Goal: Task Accomplishment & Management: Manage account settings

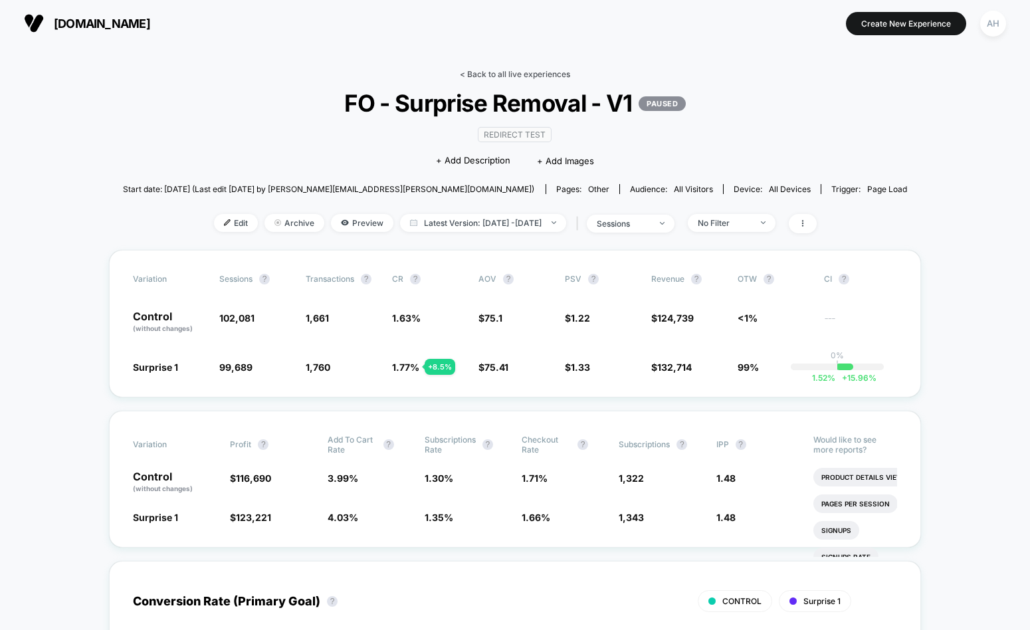
click at [528, 76] on link "< Back to all live experiences" at bounding box center [515, 74] width 110 height 10
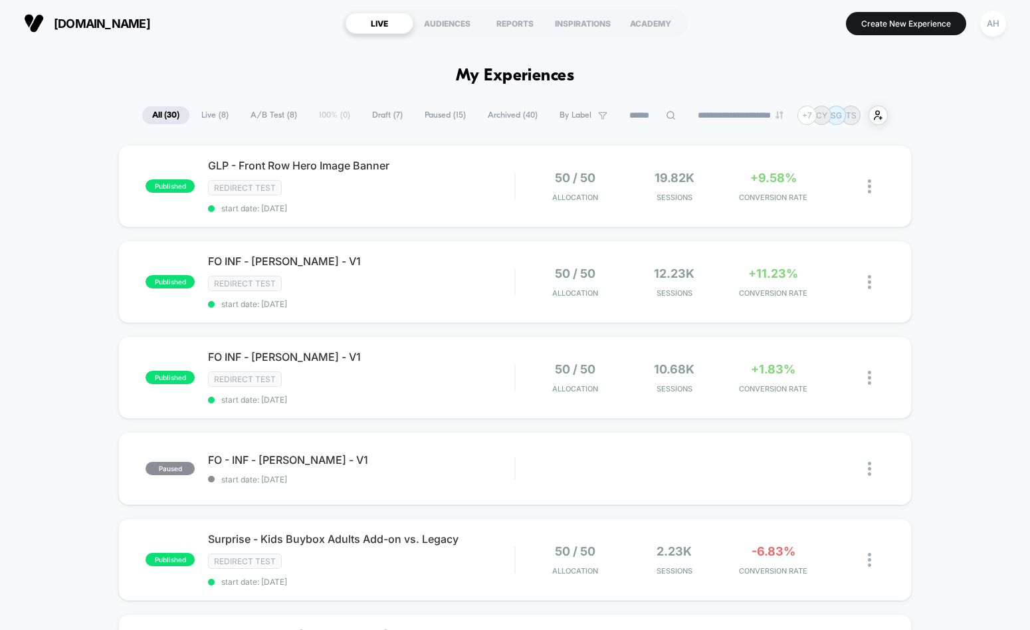
click at [492, 118] on span "Archived ( 40 )" at bounding box center [513, 115] width 70 height 18
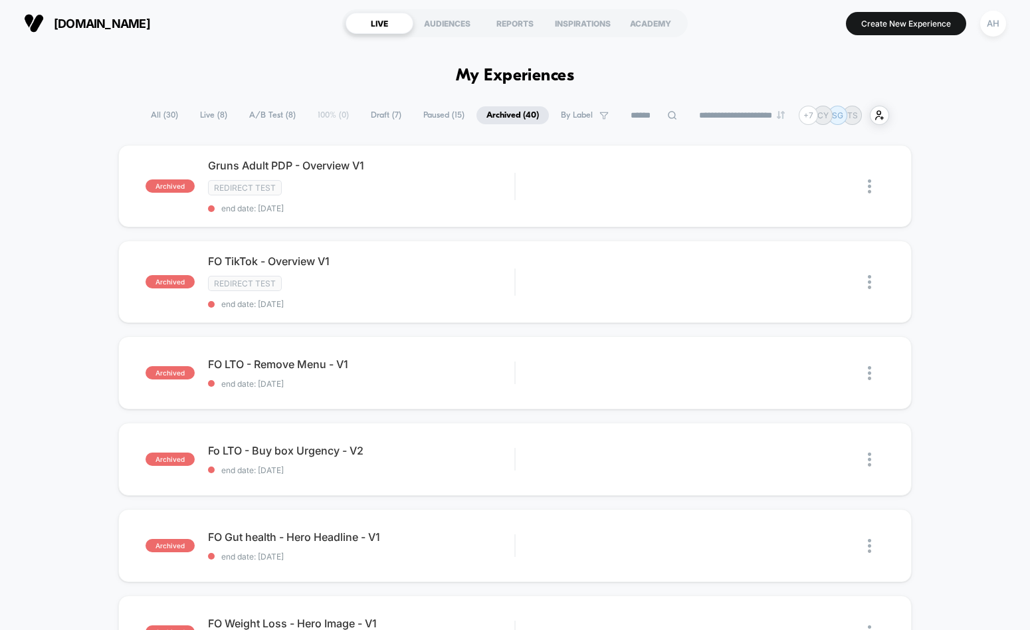
click at [154, 115] on span "All ( 30 )" at bounding box center [164, 115] width 47 height 18
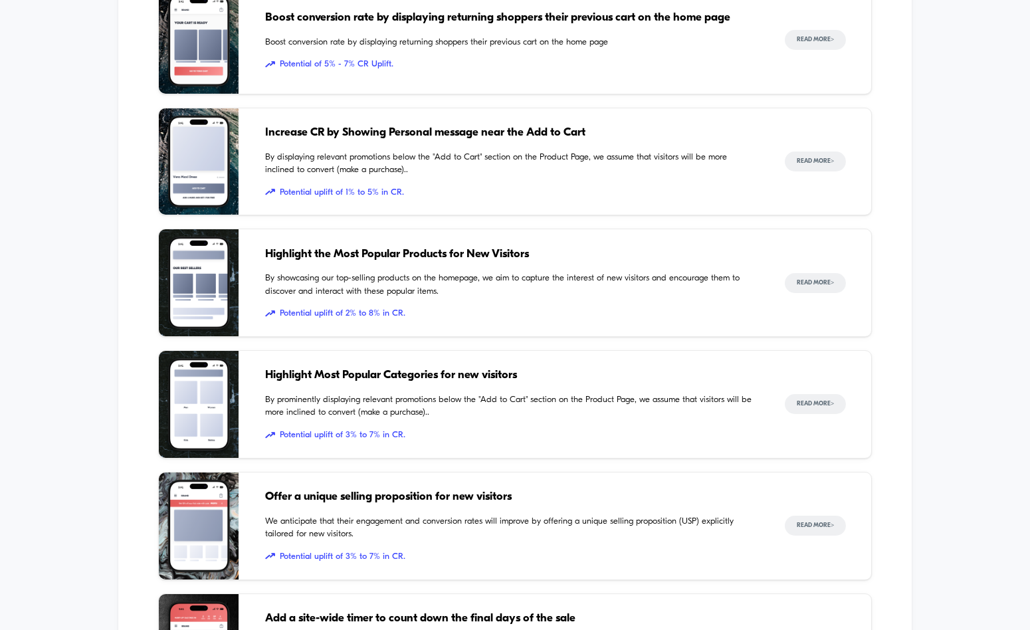
scroll to position [1904, 0]
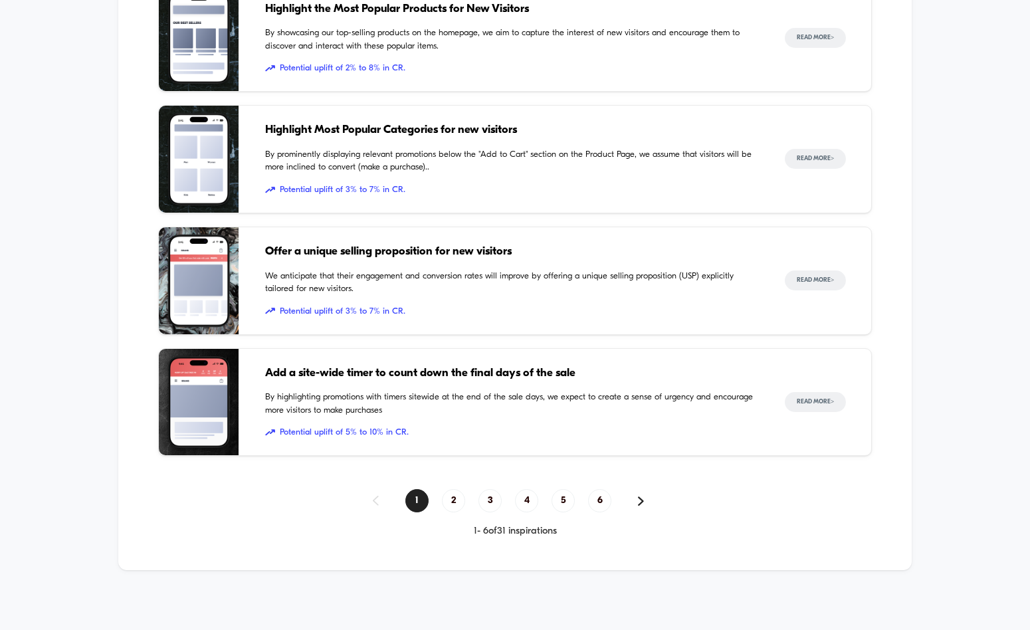
click at [613, 489] on div "1 2 3 4 5 6" at bounding box center [515, 500] width 714 height 23
click at [605, 499] on span "6" at bounding box center [599, 500] width 23 height 23
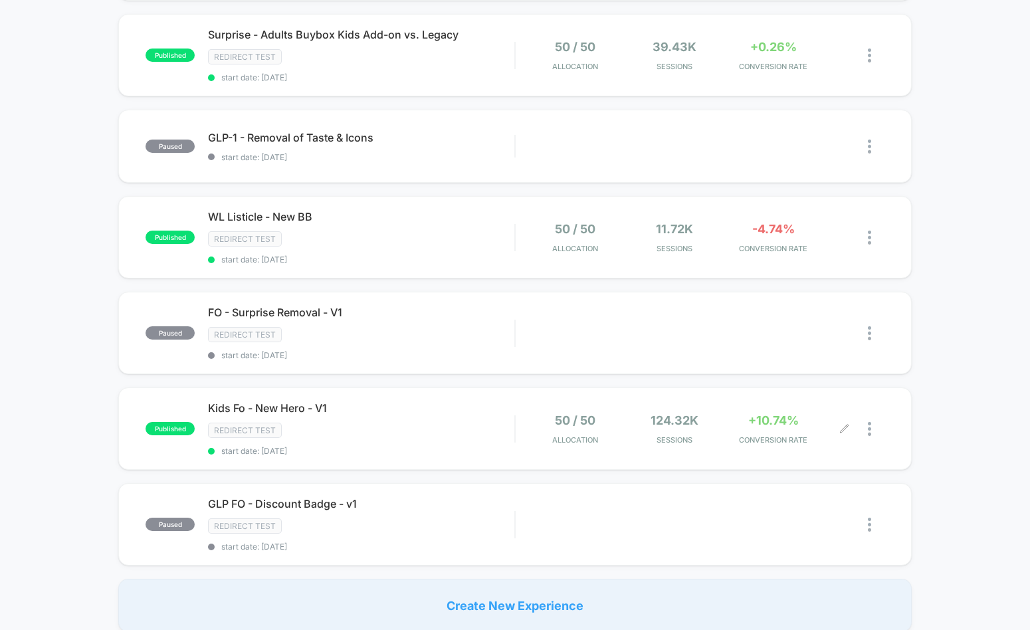
scroll to position [1521, 0]
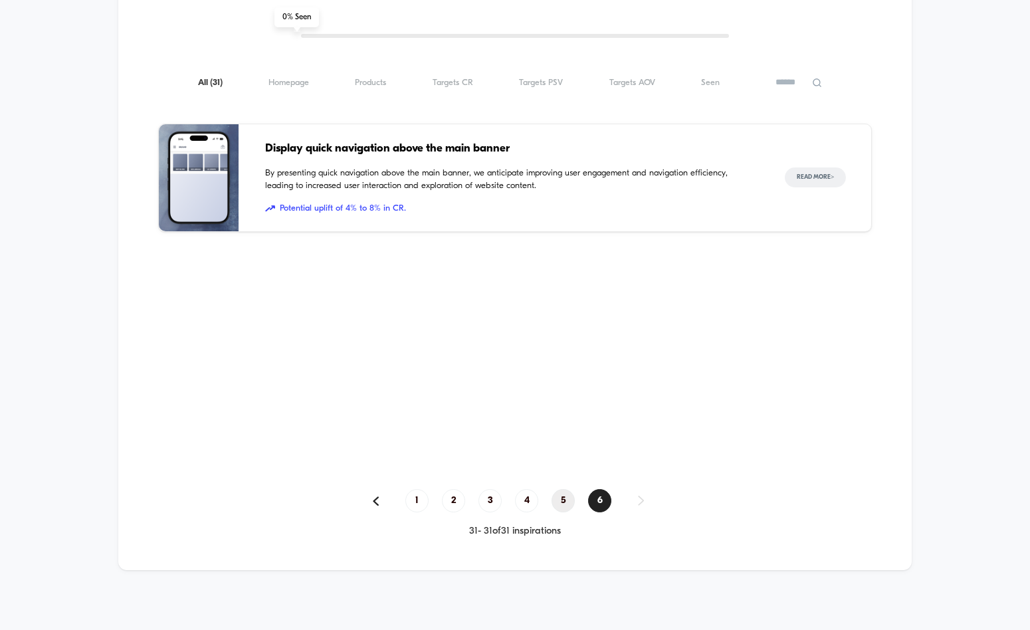
drag, startPoint x: 576, startPoint y: 502, endPoint x: 564, endPoint y: 501, distance: 12.0
click at [568, 502] on div "1 2 3 4 5 6" at bounding box center [515, 500] width 714 height 23
click at [563, 501] on span "5" at bounding box center [563, 500] width 23 height 23
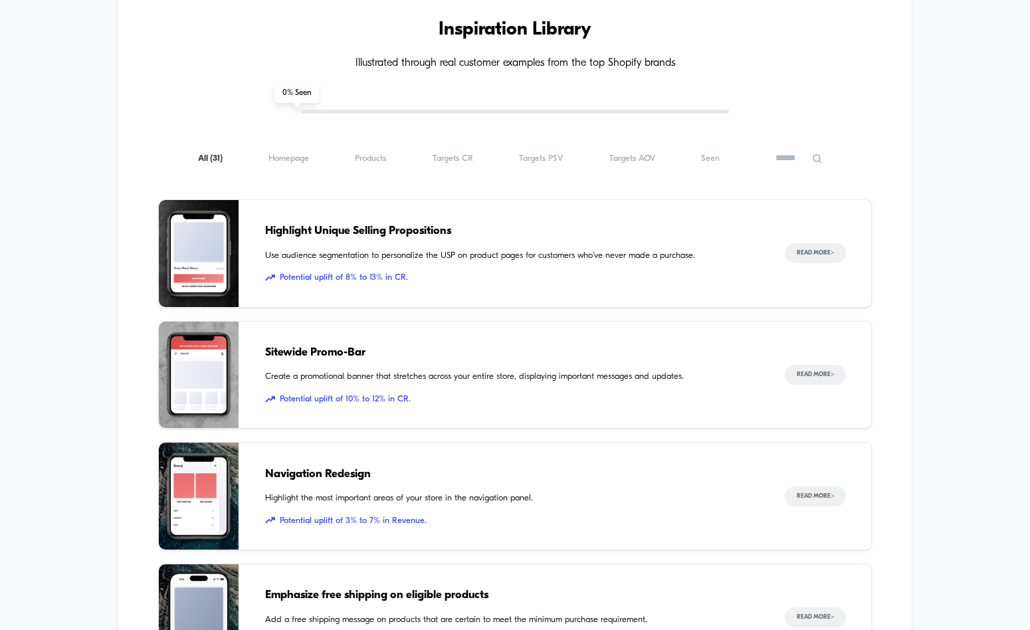
scroll to position [1904, 0]
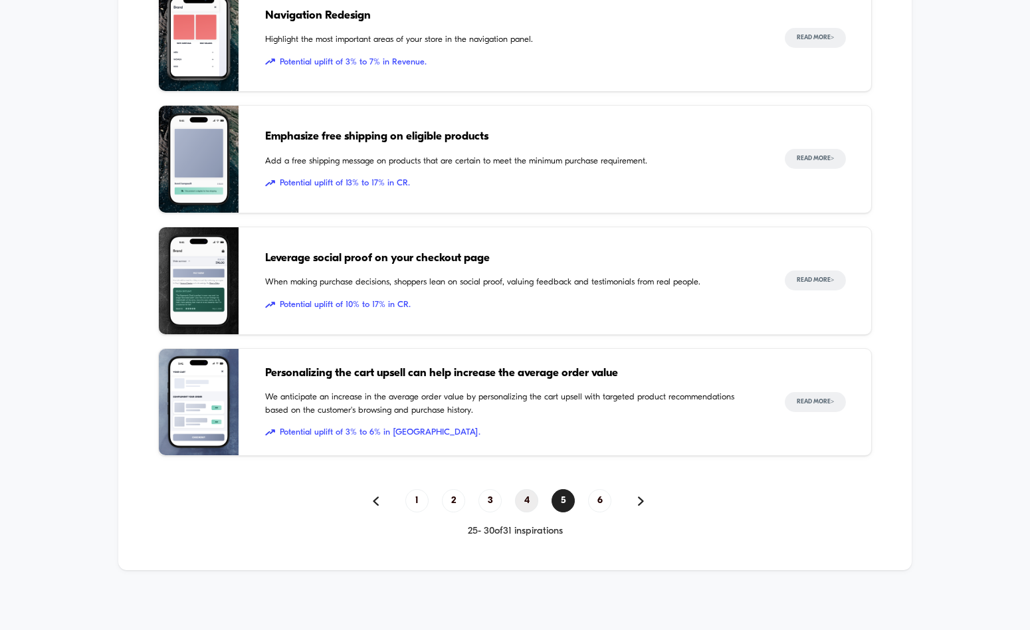
click at [528, 504] on span "4" at bounding box center [526, 500] width 23 height 23
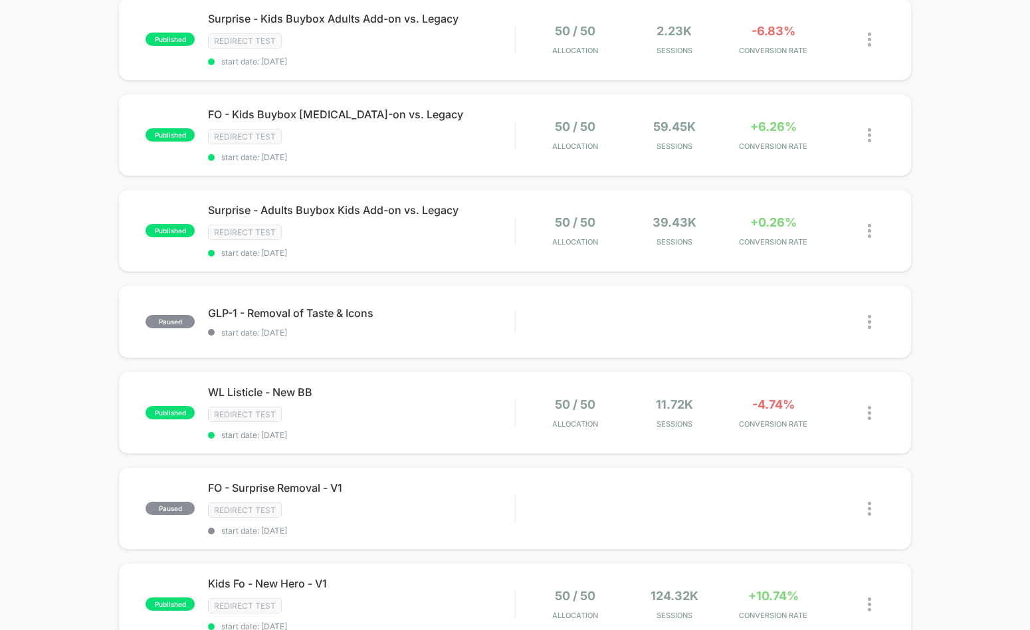
scroll to position [0, 0]
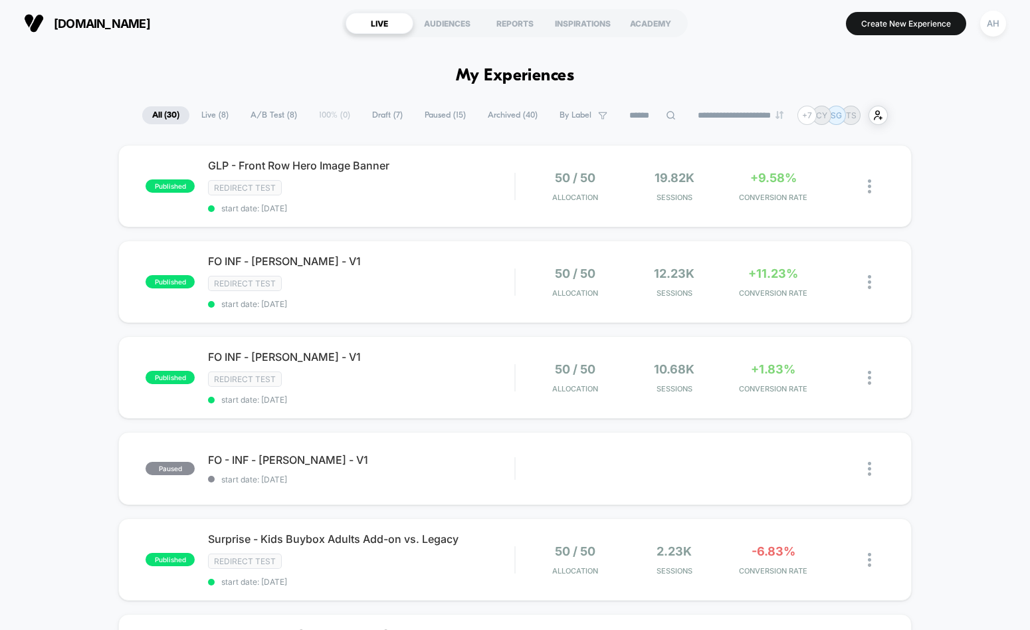
click at [487, 118] on span "Archived ( 40 )" at bounding box center [513, 115] width 70 height 18
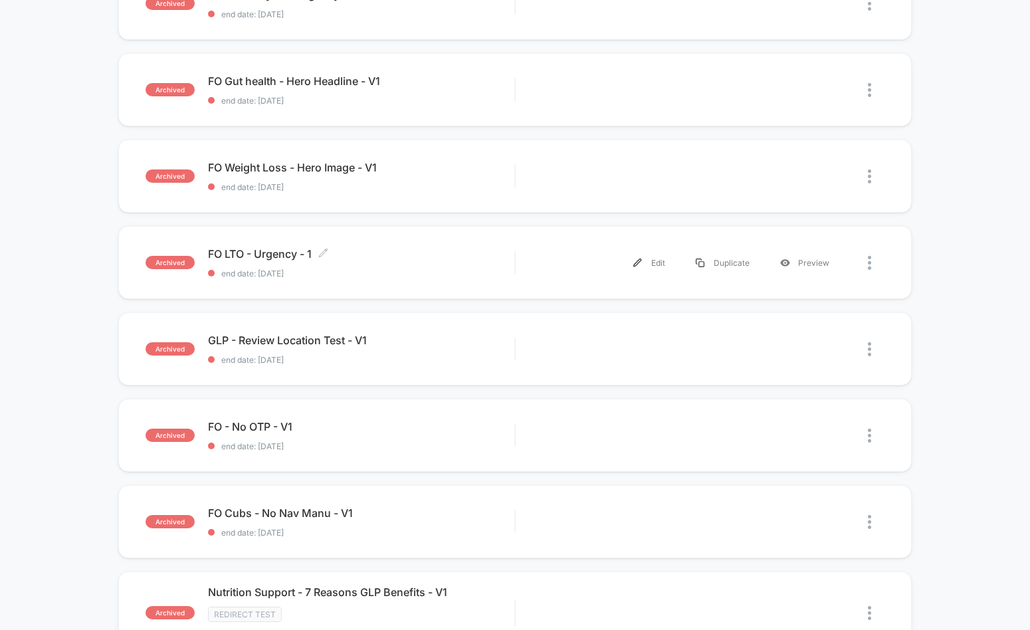
scroll to position [919, 0]
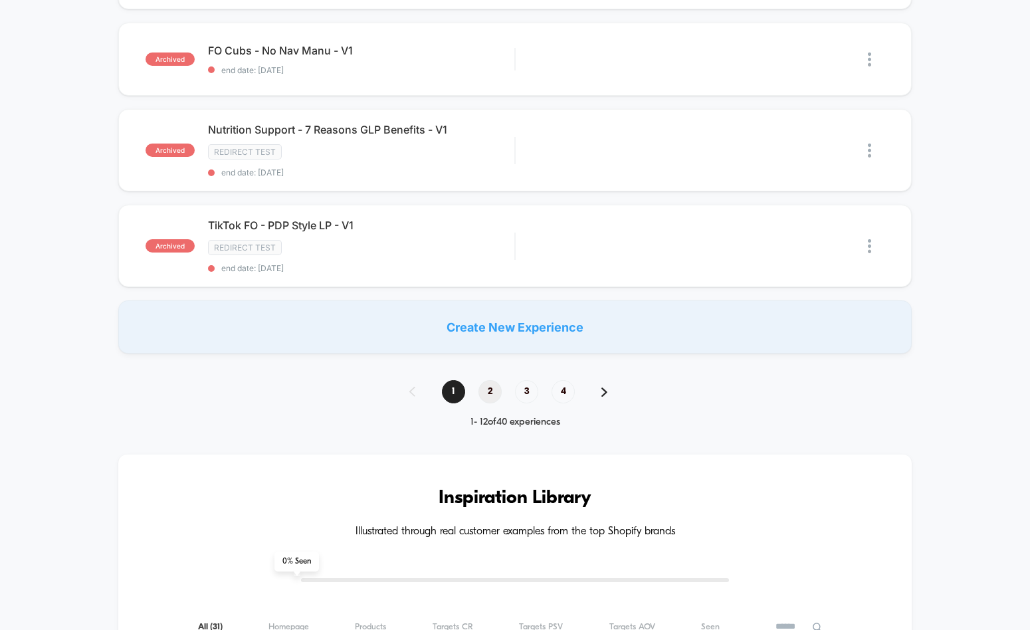
click at [492, 385] on span "2" at bounding box center [490, 391] width 23 height 23
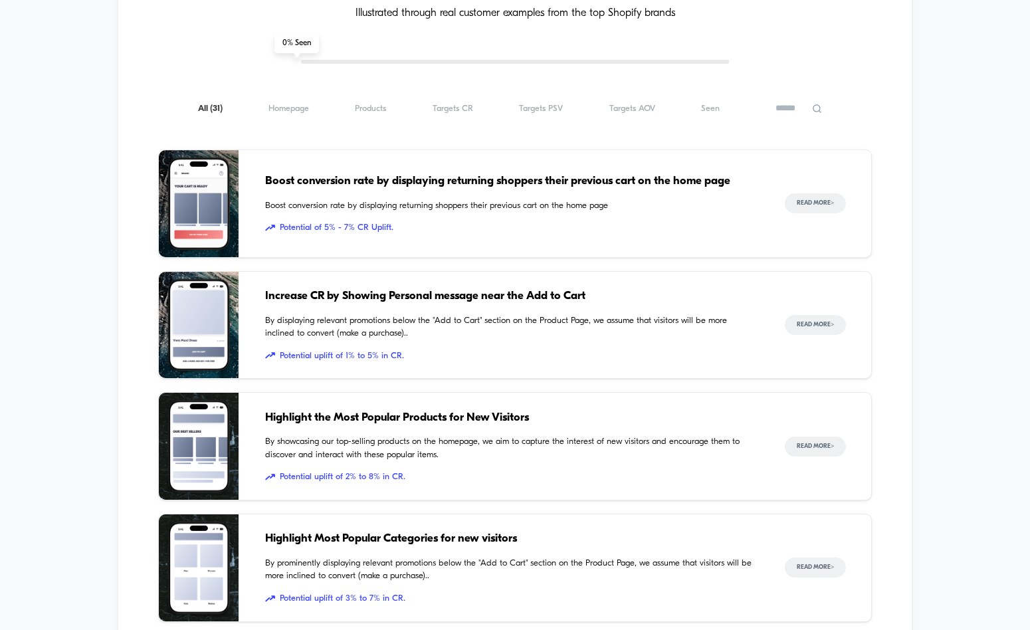
scroll to position [1922, 0]
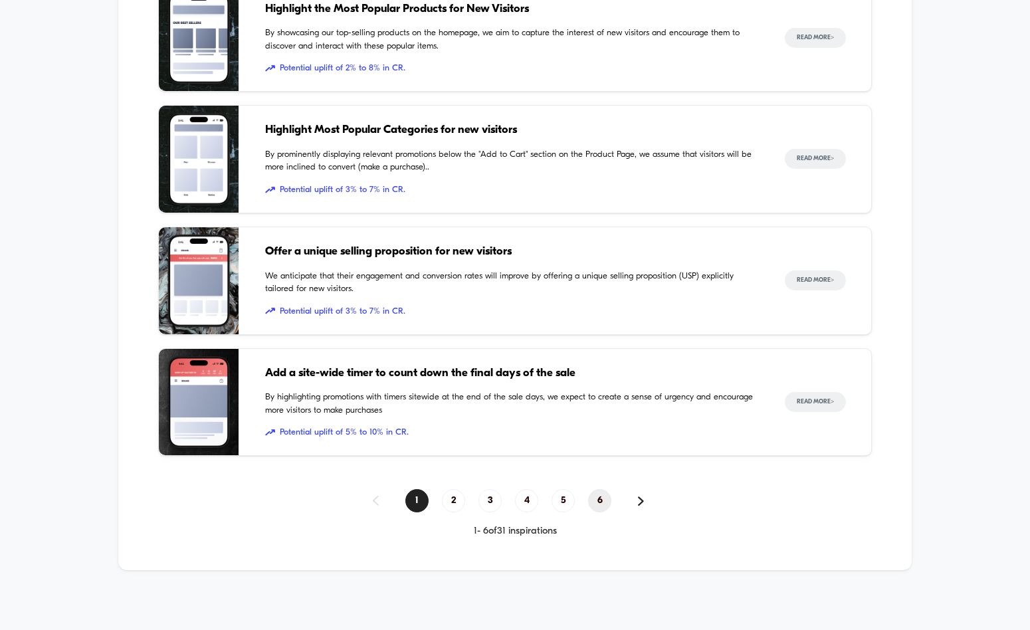
click at [597, 502] on span "6" at bounding box center [599, 500] width 23 height 23
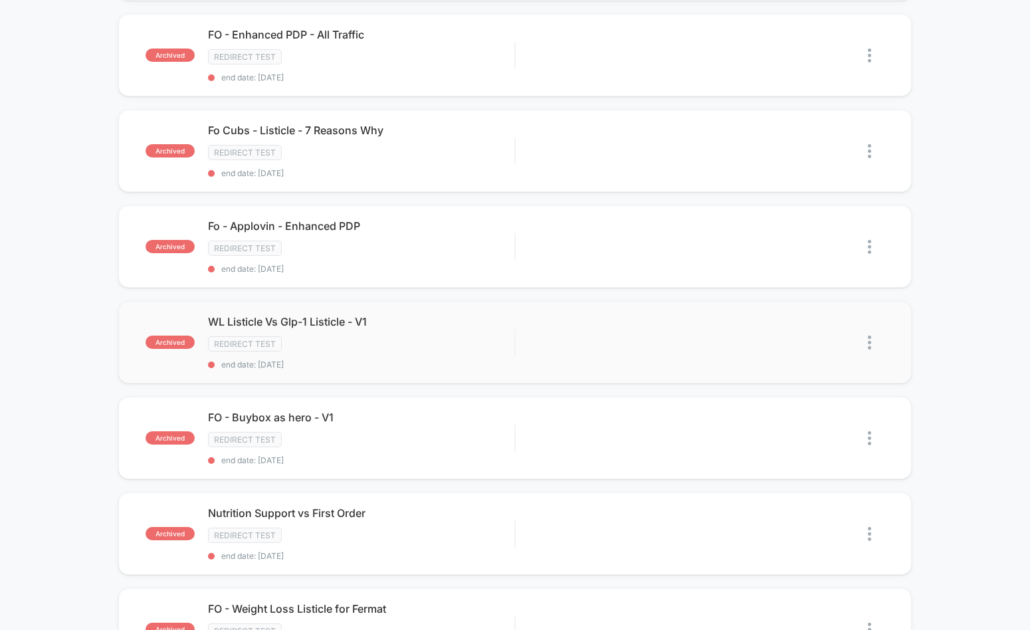
scroll to position [1011, 0]
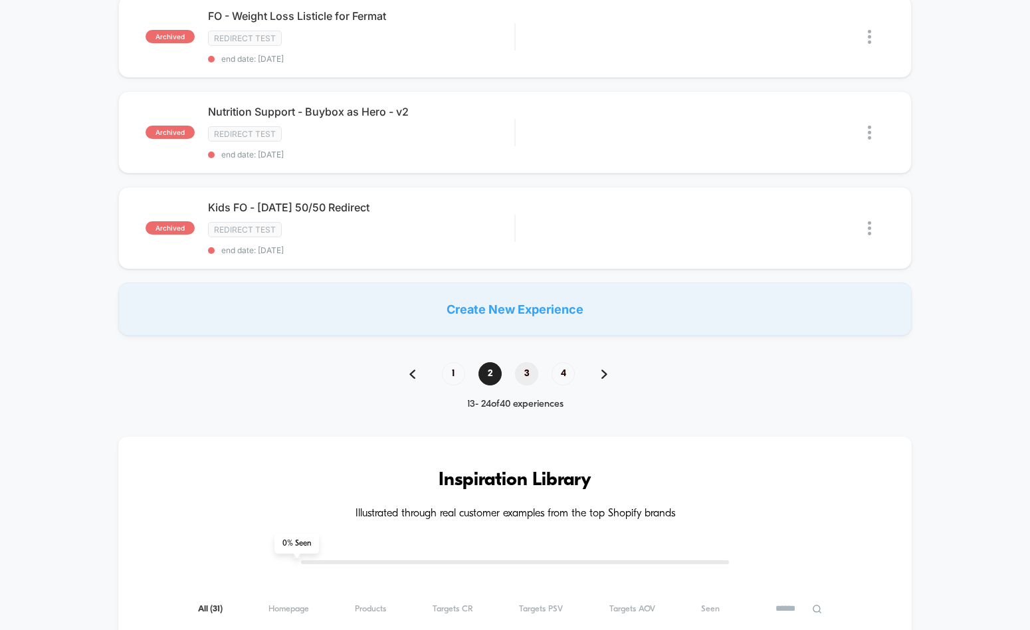
click at [528, 380] on span "3" at bounding box center [526, 373] width 23 height 23
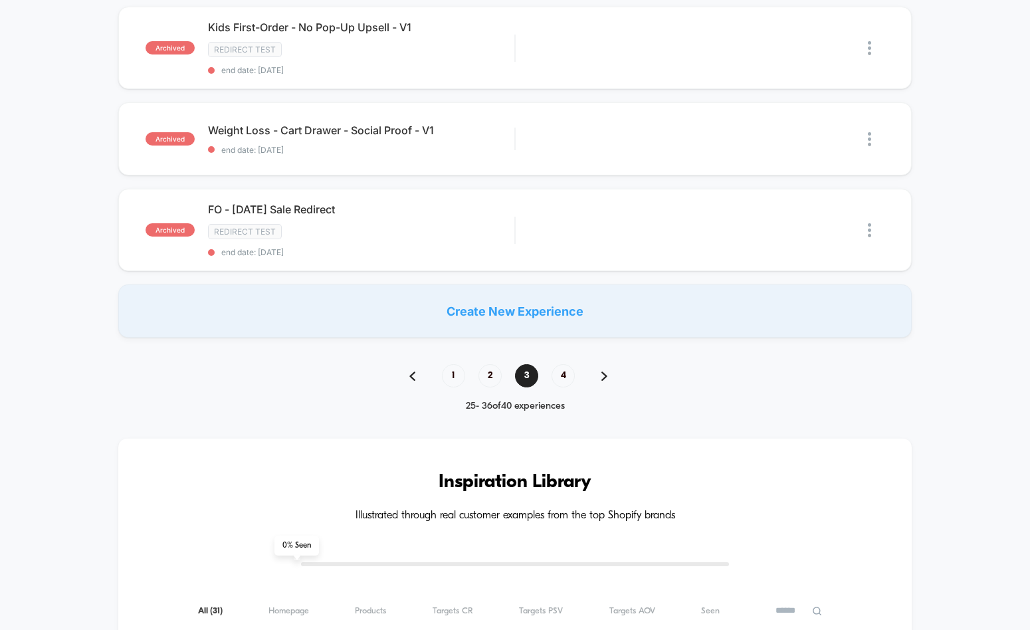
scroll to position [992, 0]
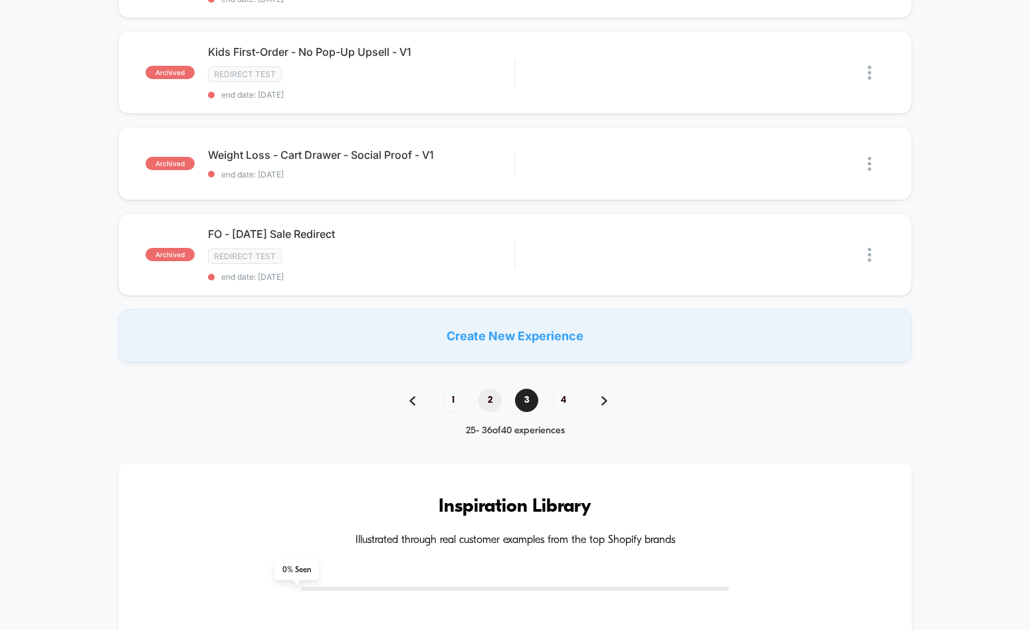
click at [490, 403] on span "2" at bounding box center [490, 400] width 23 height 23
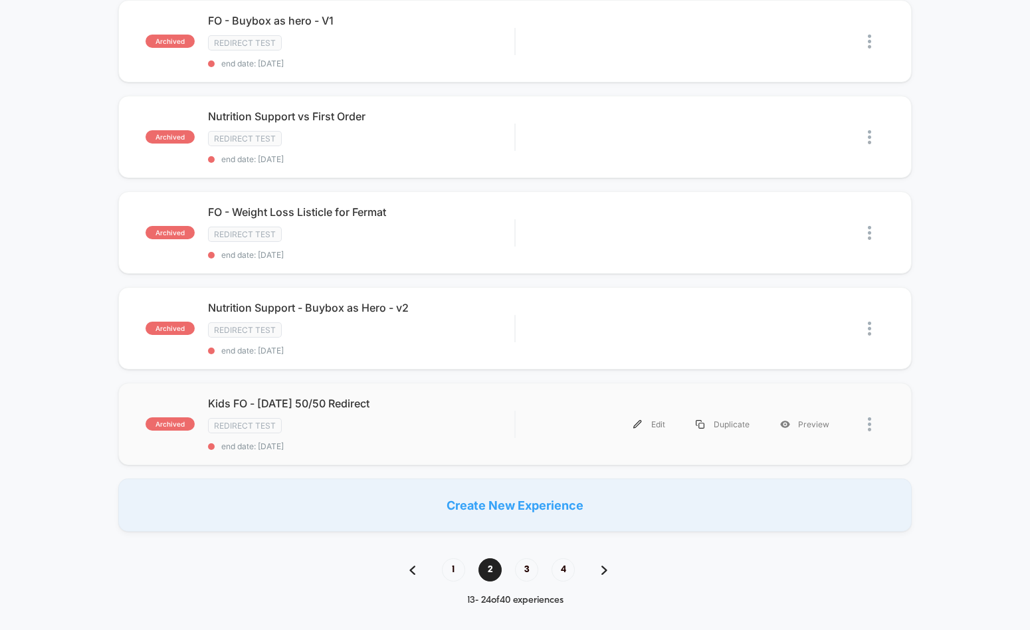
scroll to position [952, 0]
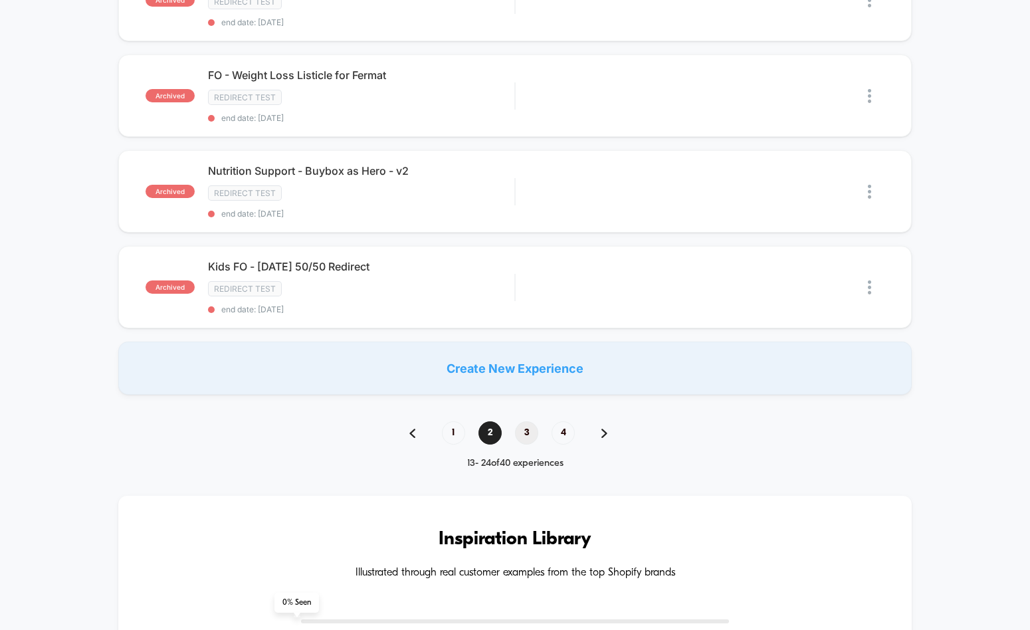
click at [526, 429] on span "3" at bounding box center [526, 432] width 23 height 23
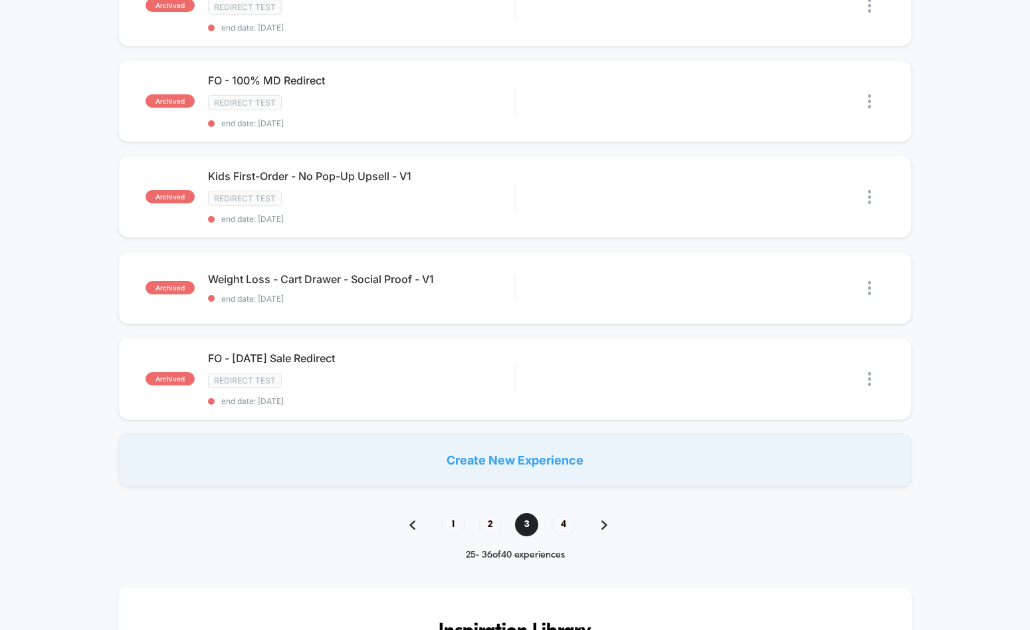
scroll to position [930, 0]
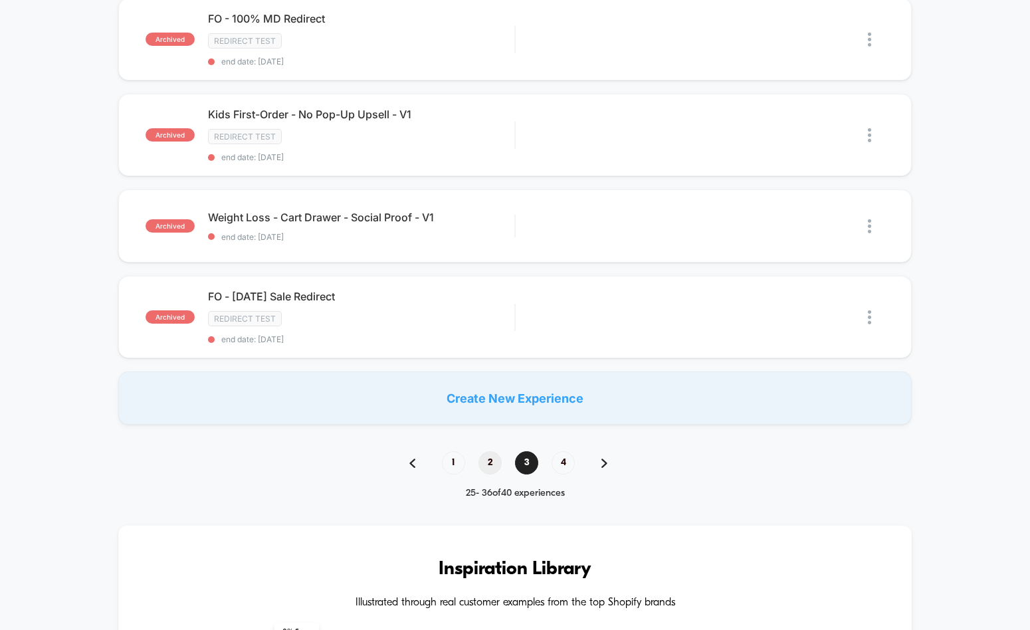
click at [483, 469] on span "2" at bounding box center [490, 462] width 23 height 23
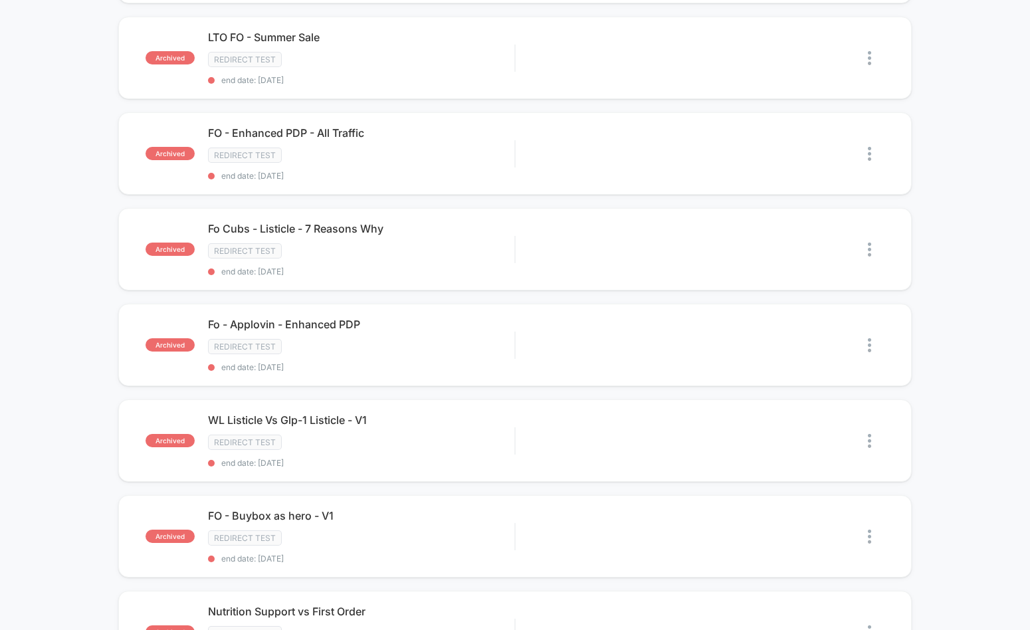
scroll to position [0, 0]
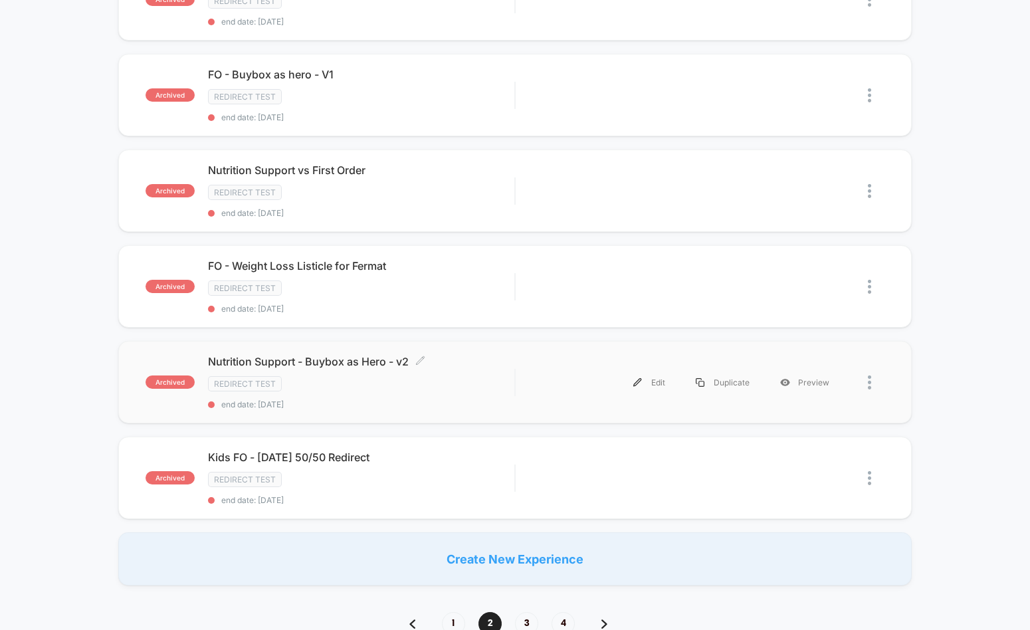
scroll to position [1042, 0]
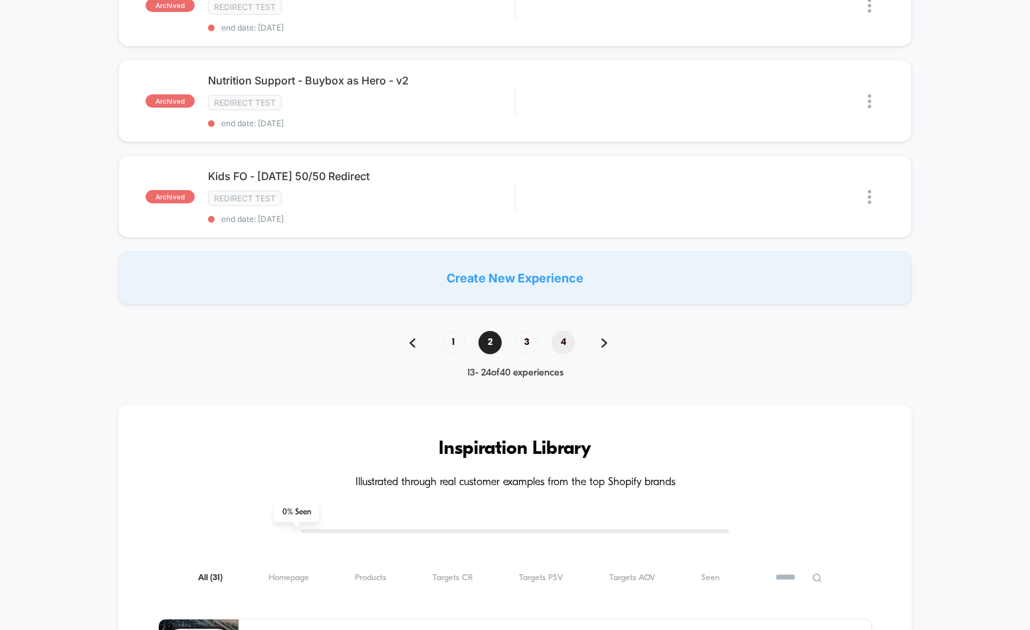
click at [568, 347] on span "4" at bounding box center [563, 342] width 23 height 23
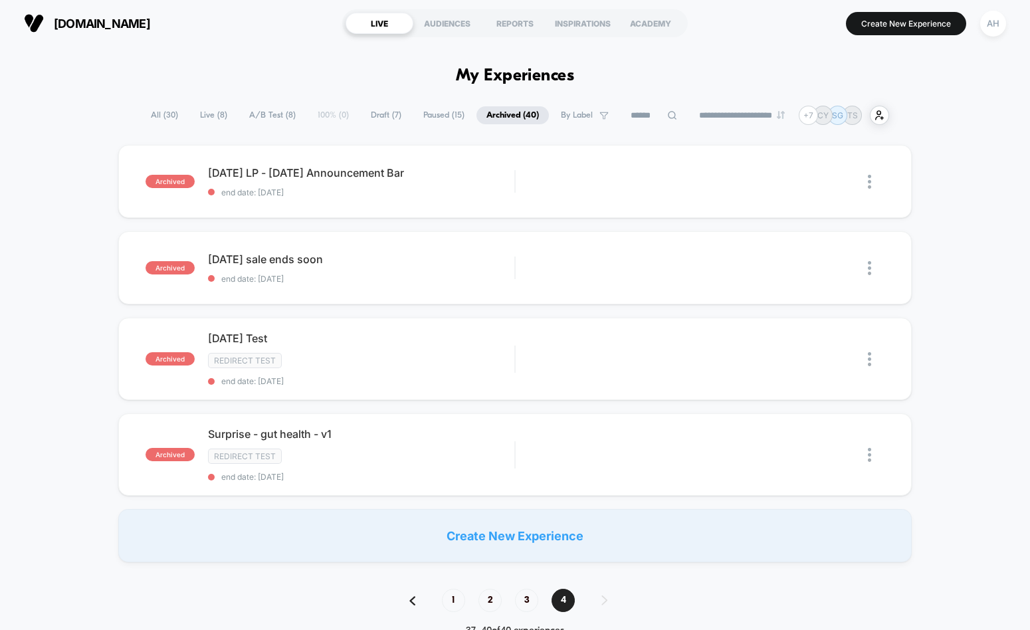
click at [534, 603] on span "3" at bounding box center [526, 600] width 23 height 23
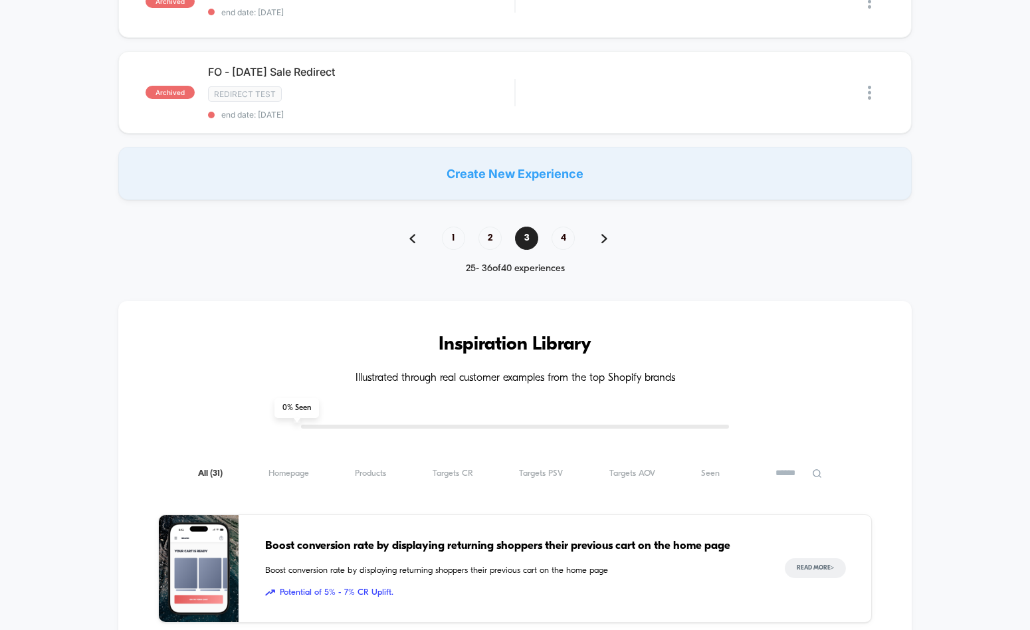
scroll to position [1146, 0]
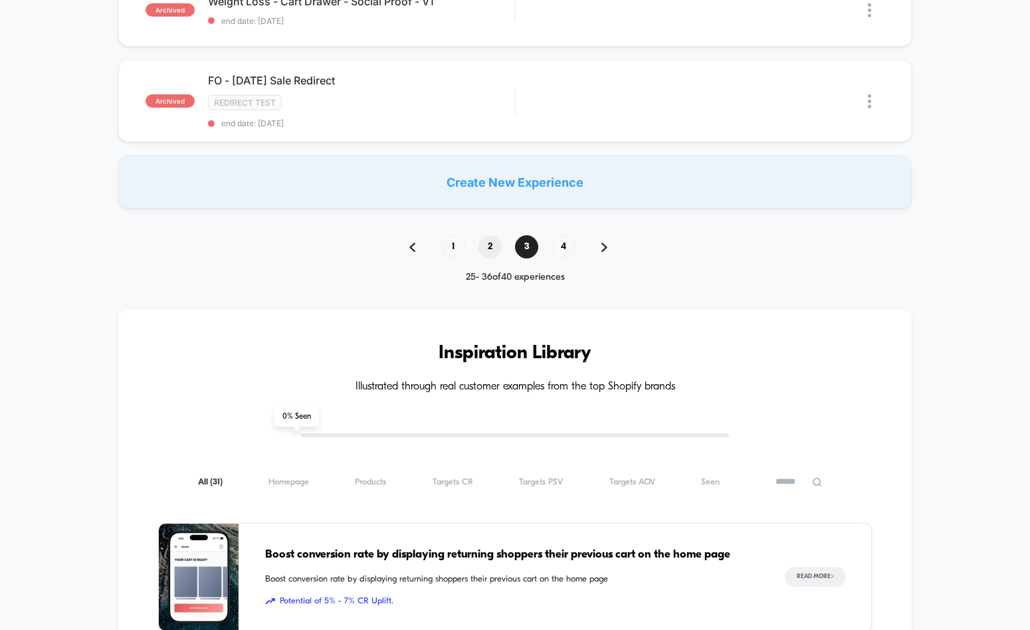
click at [487, 249] on span "2" at bounding box center [490, 246] width 23 height 23
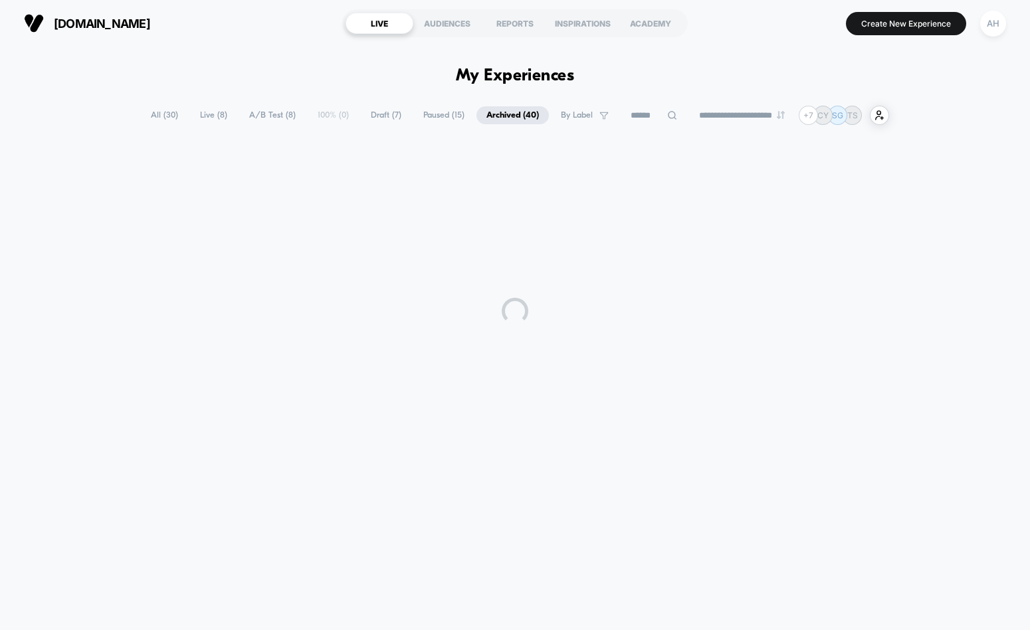
scroll to position [0, 0]
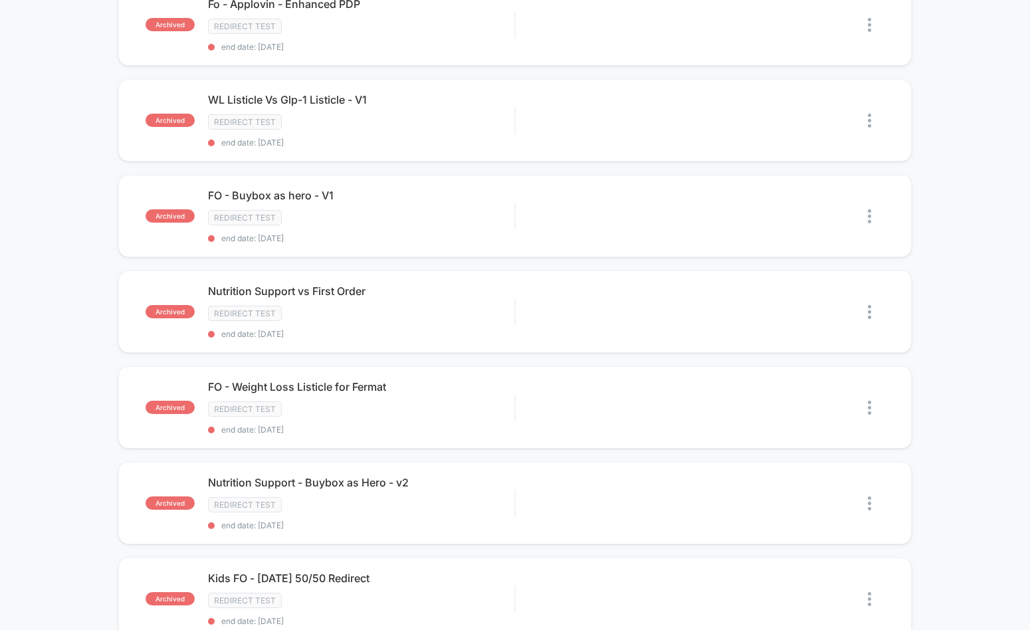
scroll to position [966, 0]
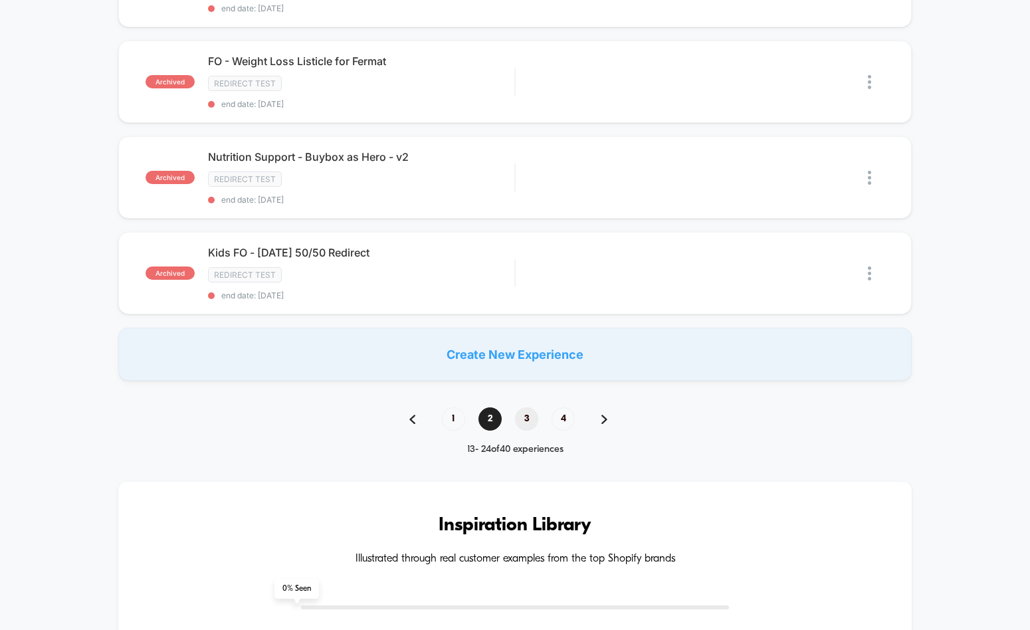
click at [527, 420] on span "3" at bounding box center [526, 418] width 23 height 23
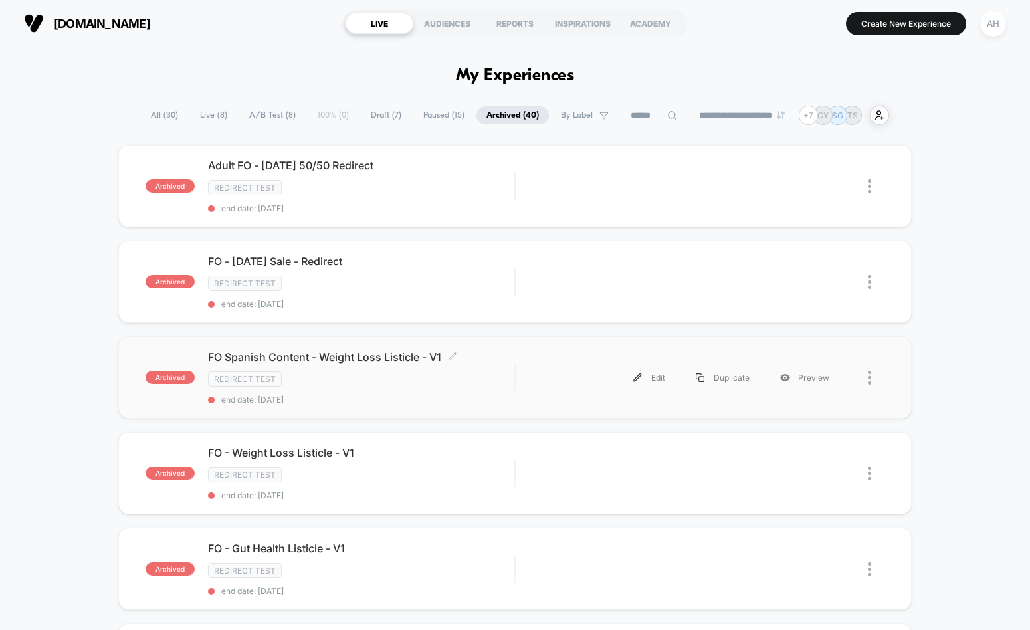
click at [433, 389] on div "FO Spanish Content - Weight Loss Listicle - V1 Click to edit experience details…" at bounding box center [361, 377] width 306 height 55
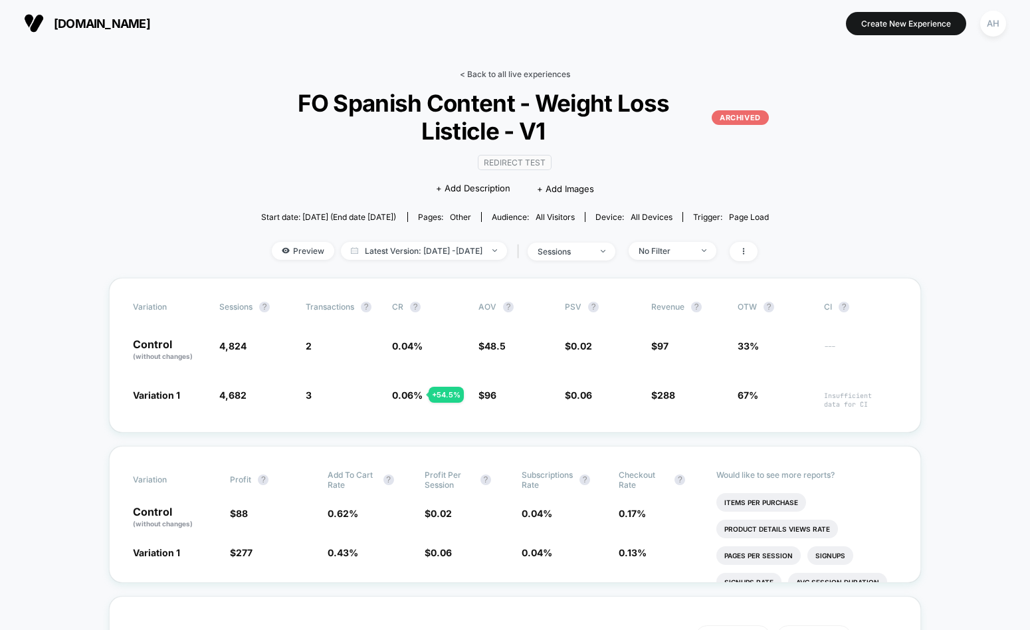
click at [500, 70] on link "< Back to all live experiences" at bounding box center [515, 74] width 110 height 10
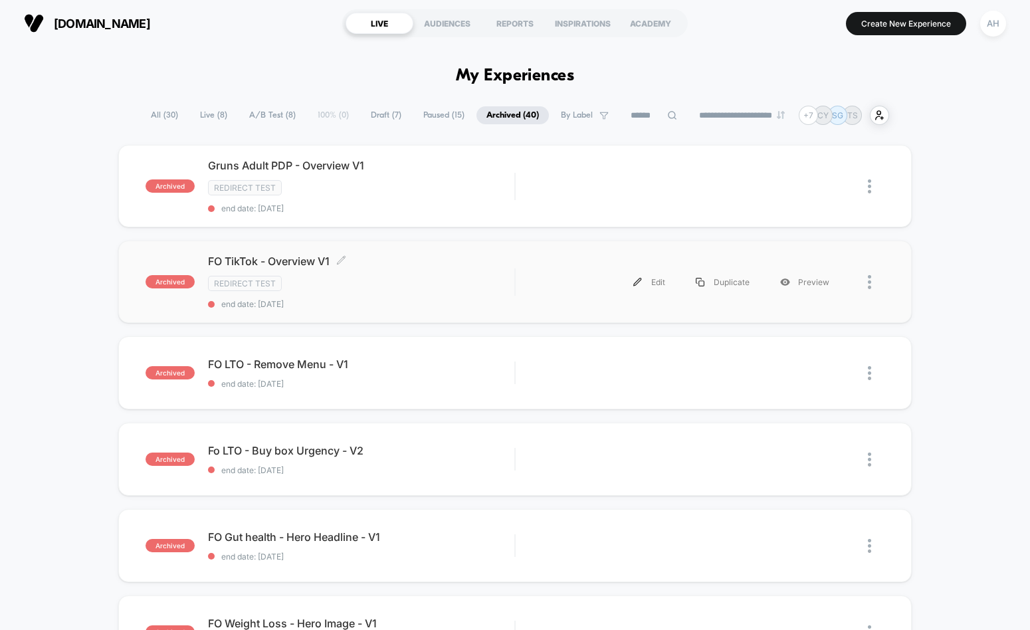
click at [453, 285] on div "Redirect Test" at bounding box center [361, 283] width 306 height 15
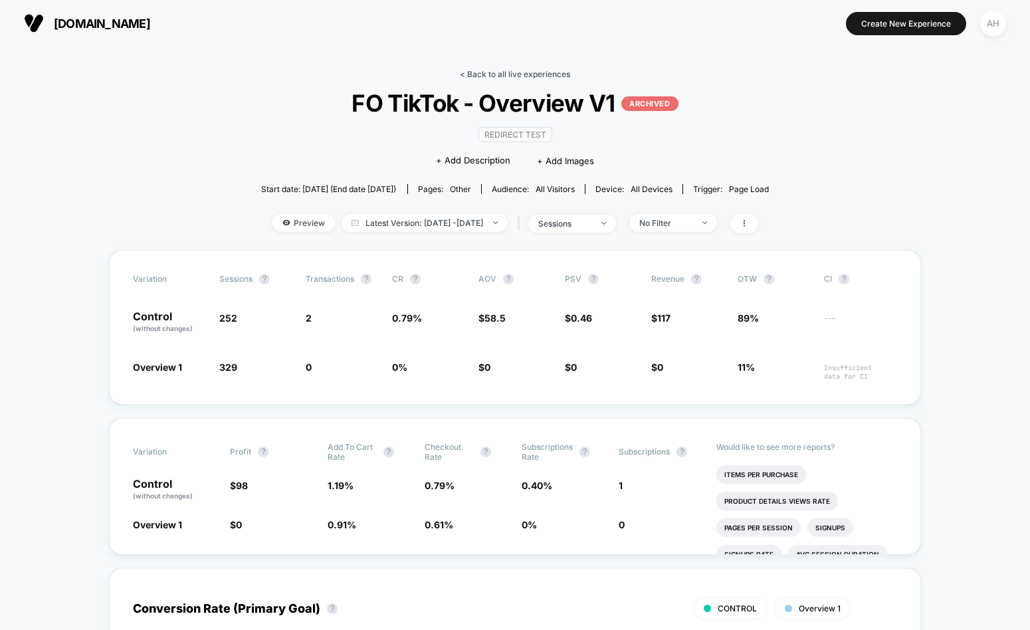
click at [524, 74] on link "< Back to all live experiences" at bounding box center [515, 74] width 110 height 10
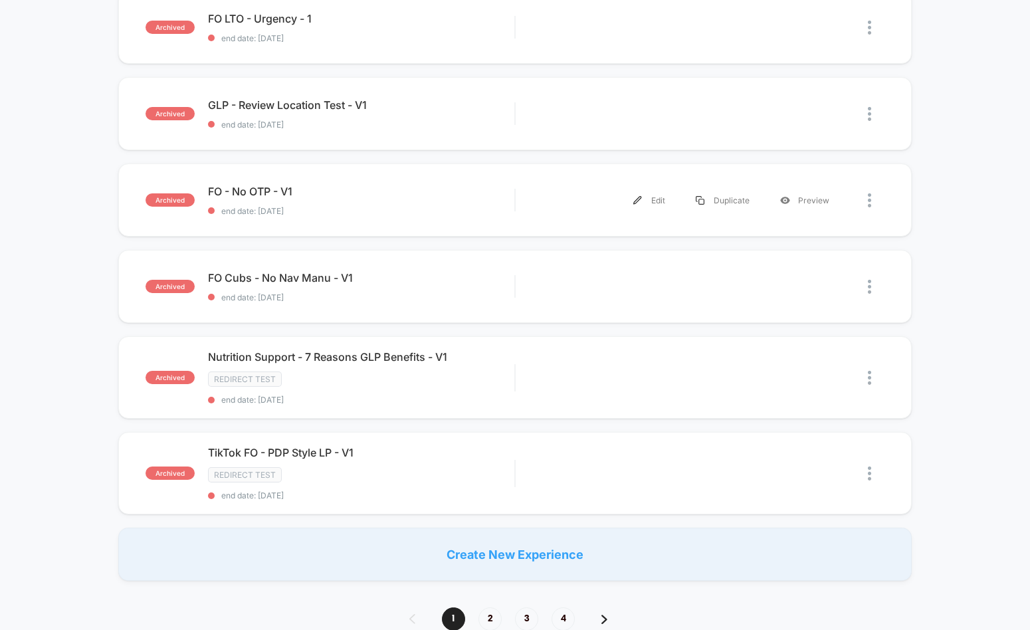
scroll to position [768, 0]
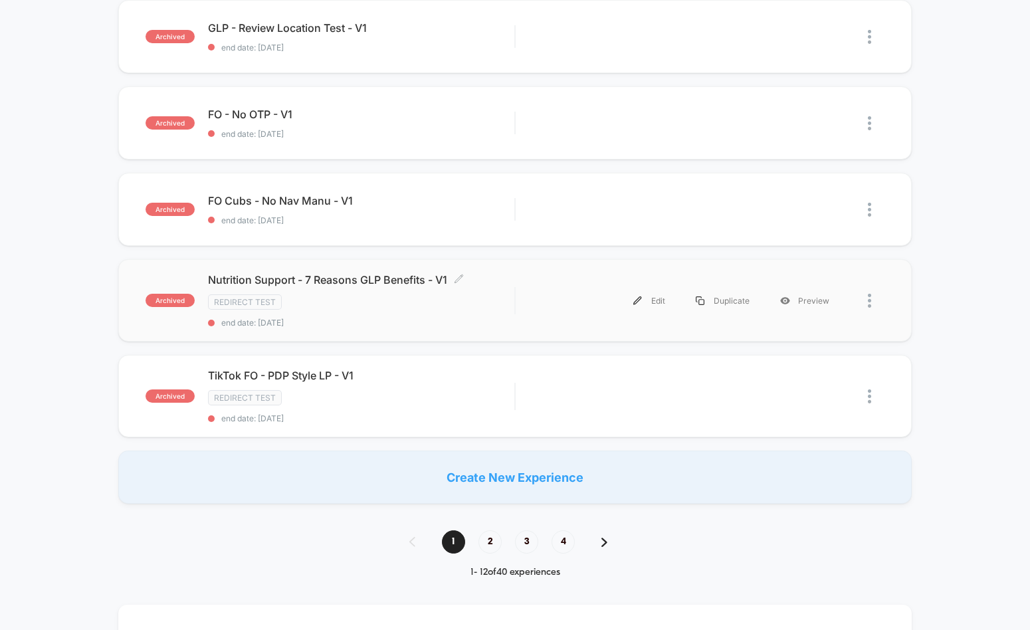
click at [440, 315] on div "Nutrition Support - 7 Reasons GLP Benefits - V1 Click to edit experience detail…" at bounding box center [361, 300] width 306 height 55
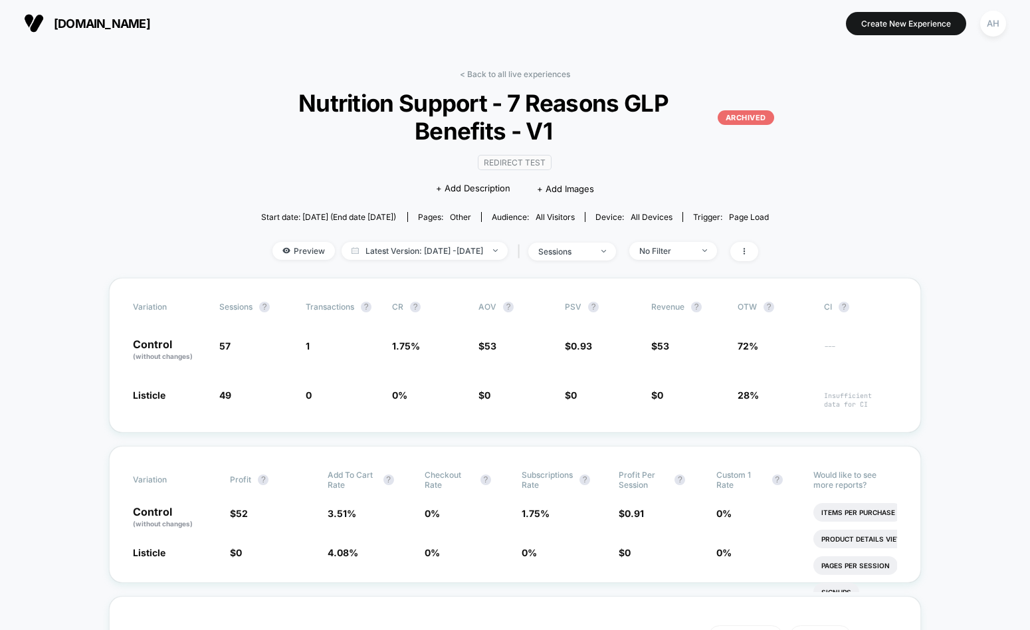
click at [509, 72] on link "< Back to all live experiences" at bounding box center [515, 74] width 110 height 10
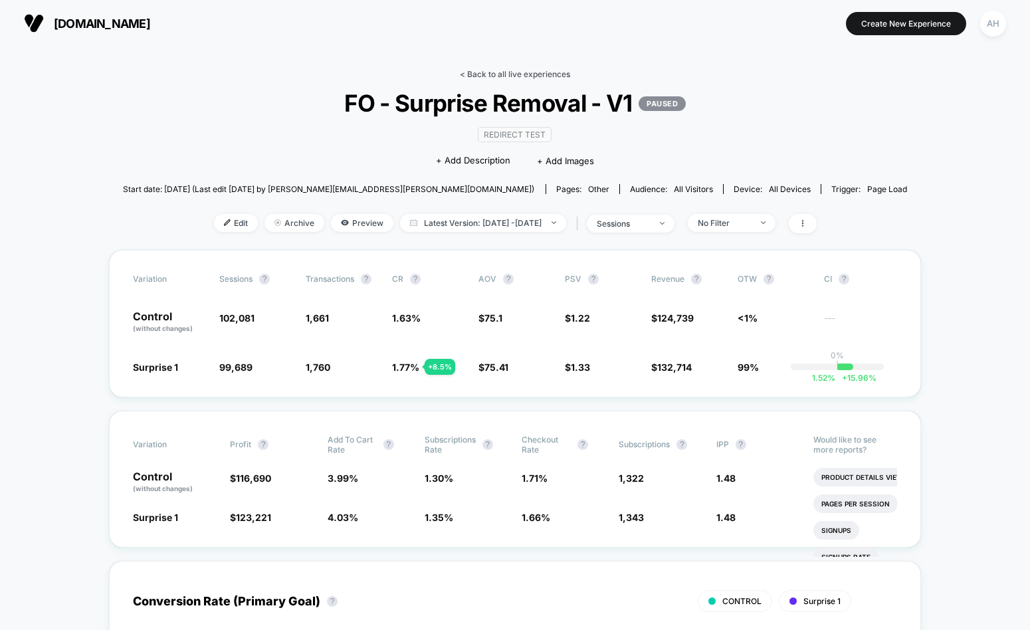
click at [535, 76] on link "< Back to all live experiences" at bounding box center [515, 74] width 110 height 10
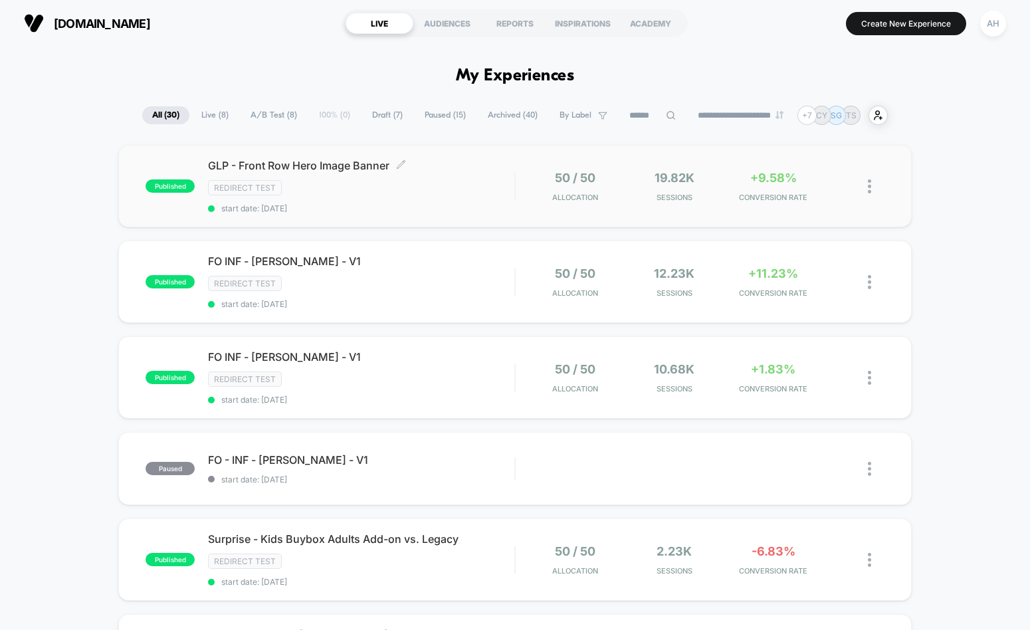
click at [465, 200] on div "GLP - Front Row Hero Image Banner Click to edit experience details Click to edi…" at bounding box center [361, 186] width 306 height 55
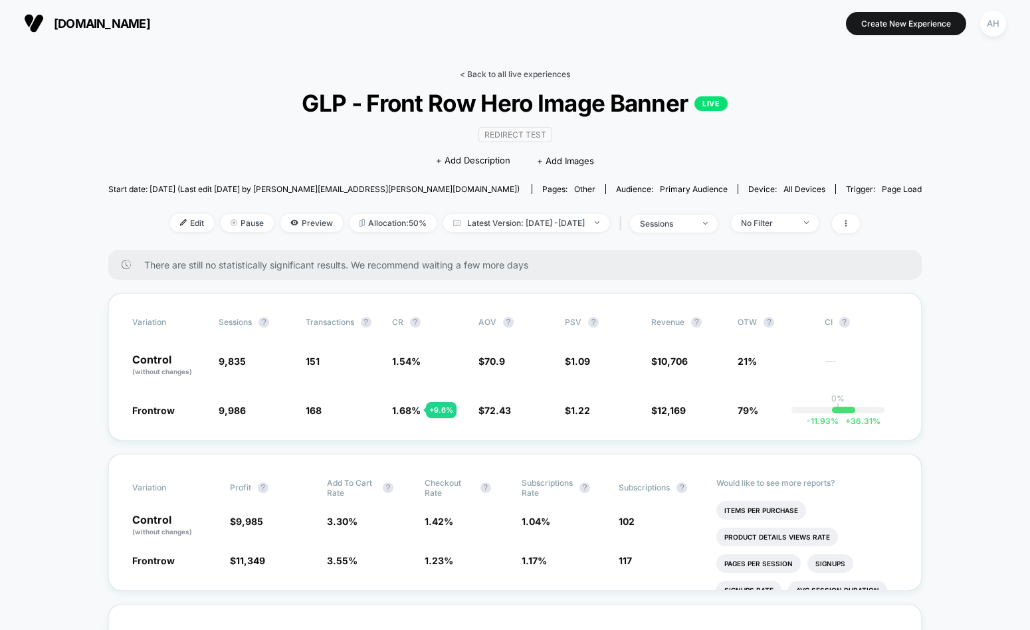
click at [500, 72] on link "< Back to all live experiences" at bounding box center [515, 74] width 110 height 10
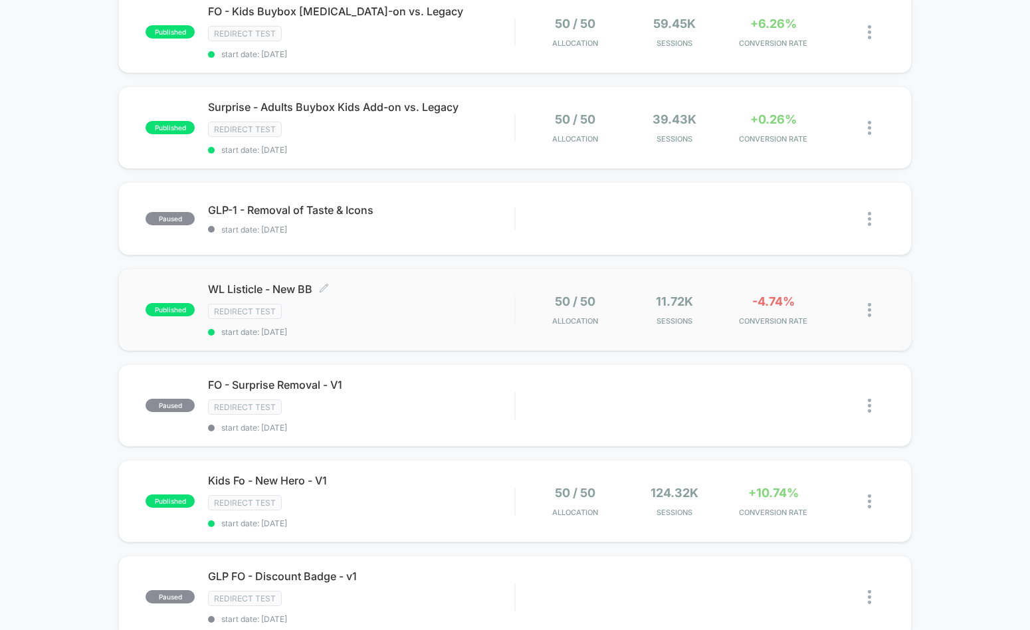
scroll to position [669, 0]
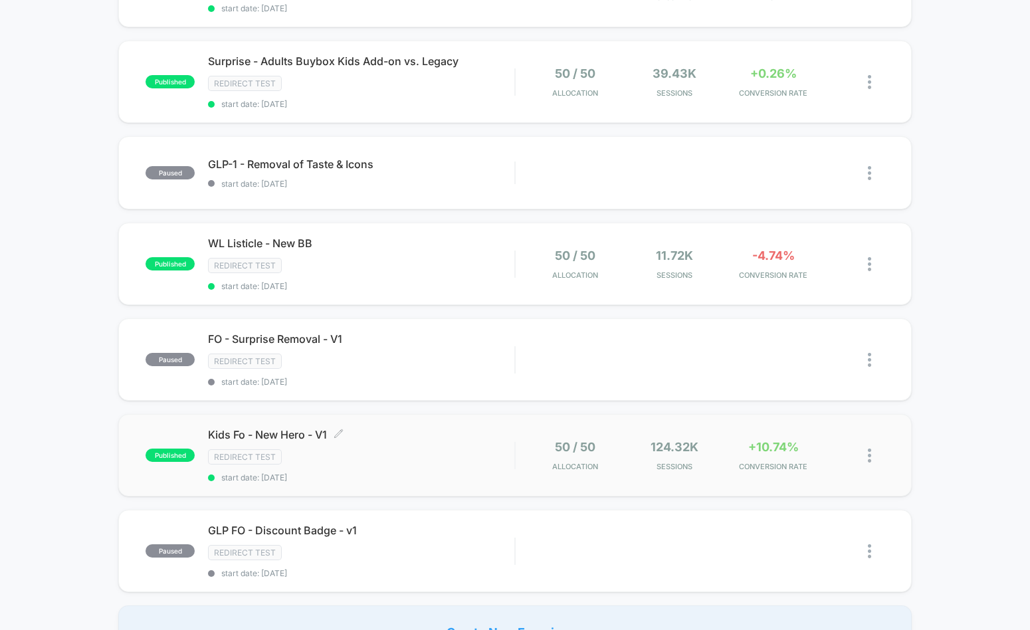
click at [484, 450] on div "Redirect Test" at bounding box center [361, 456] width 306 height 15
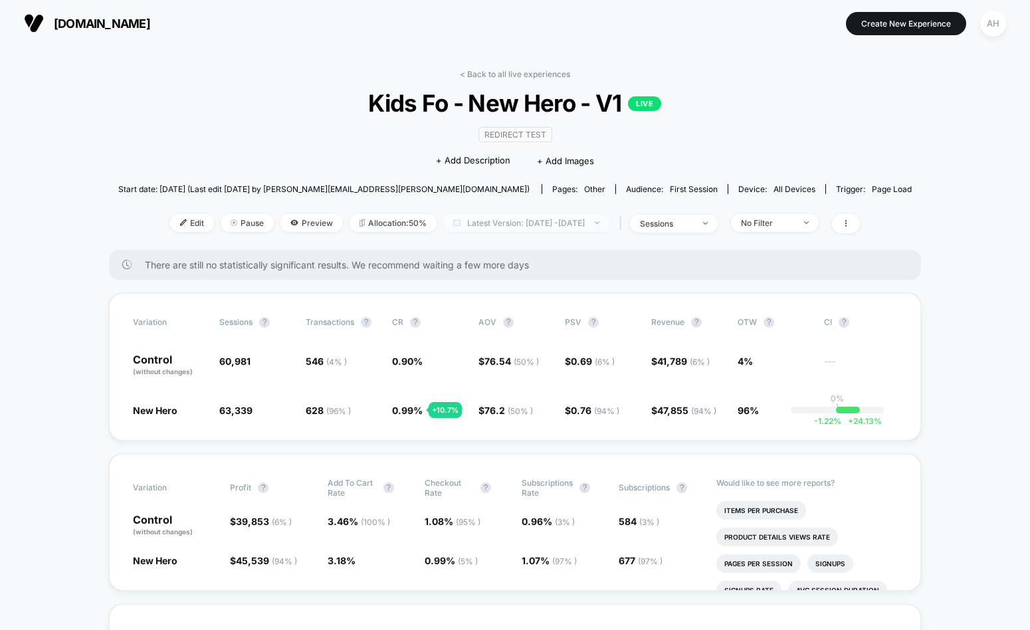
click at [505, 221] on span "Latest Version: Aug 25, 2025 - Sep 15, 2025" at bounding box center [526, 223] width 166 height 18
select select "*"
select select "****"
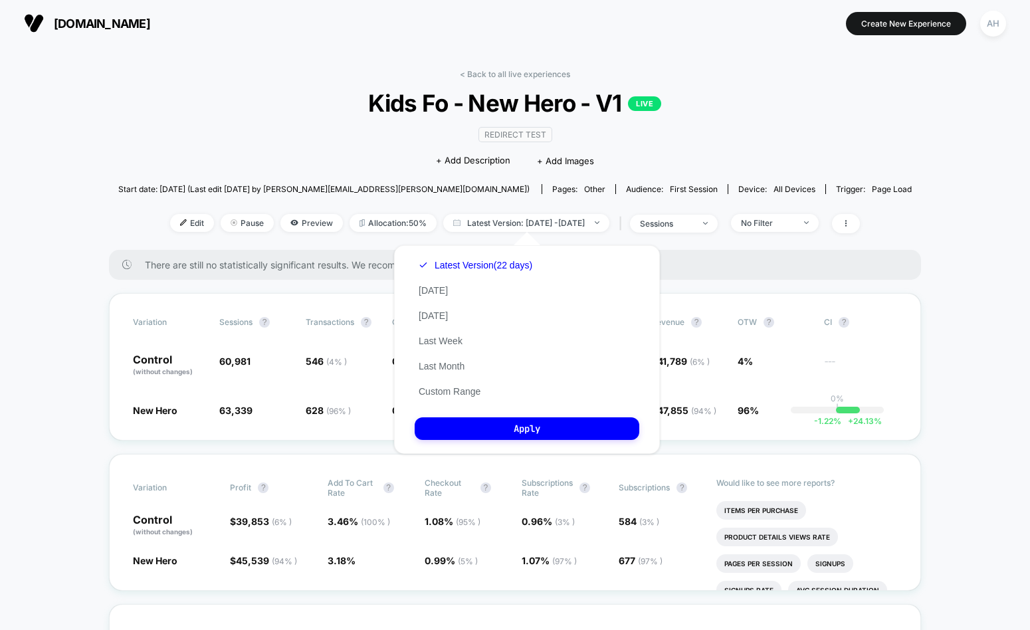
click at [448, 400] on div "Latest Version (22 days) Today Yesterday Last Week Last Month Custom Range" at bounding box center [476, 329] width 122 height 152
click at [449, 389] on button "Custom Range" at bounding box center [450, 391] width 70 height 12
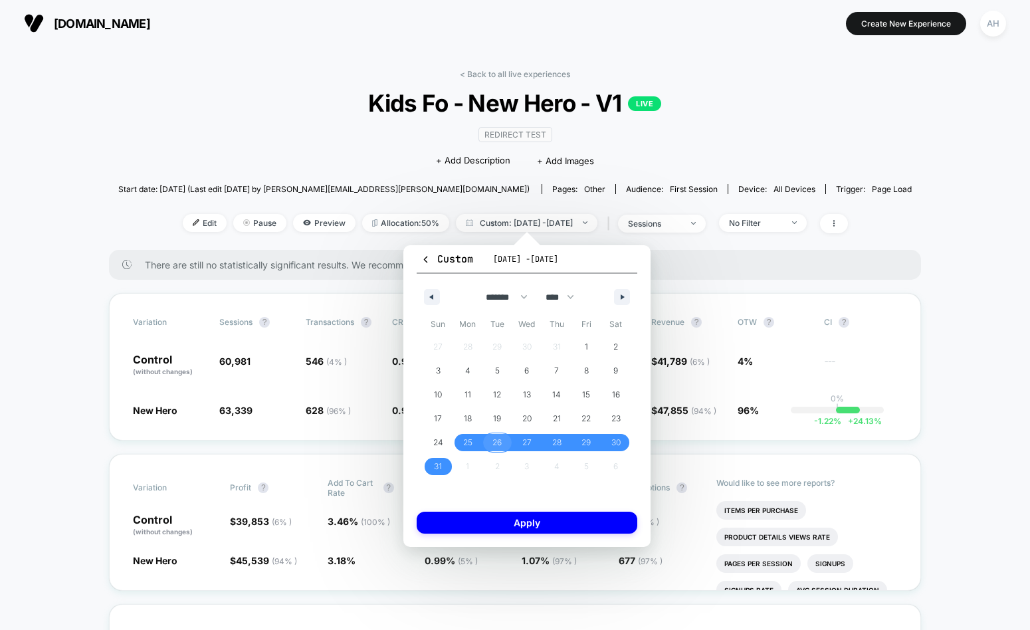
click at [502, 443] on span "26" at bounding box center [498, 442] width 30 height 17
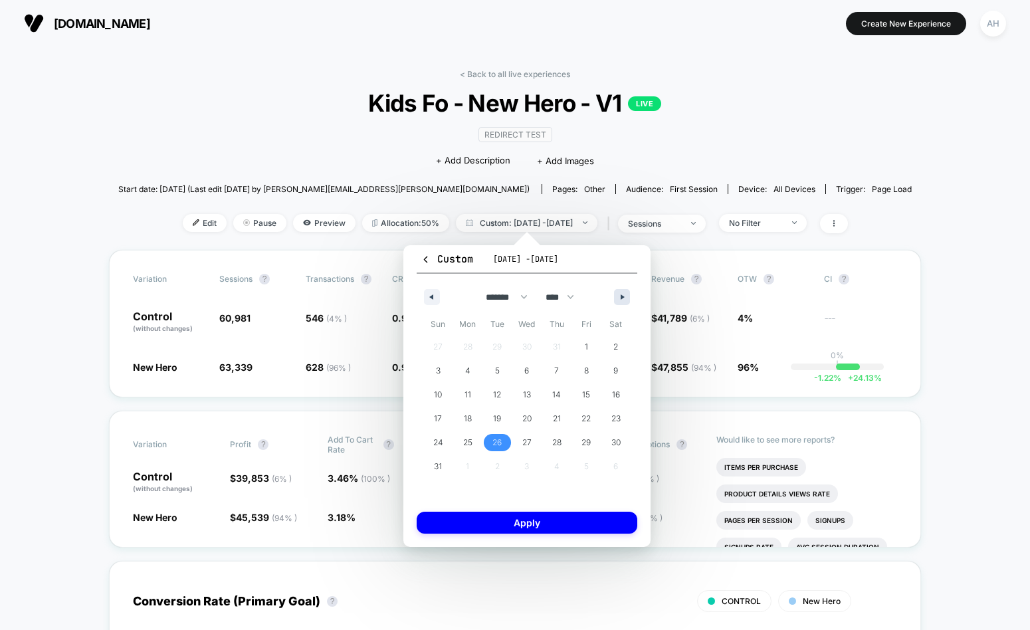
click at [619, 289] on button "button" at bounding box center [622, 297] width 16 height 16
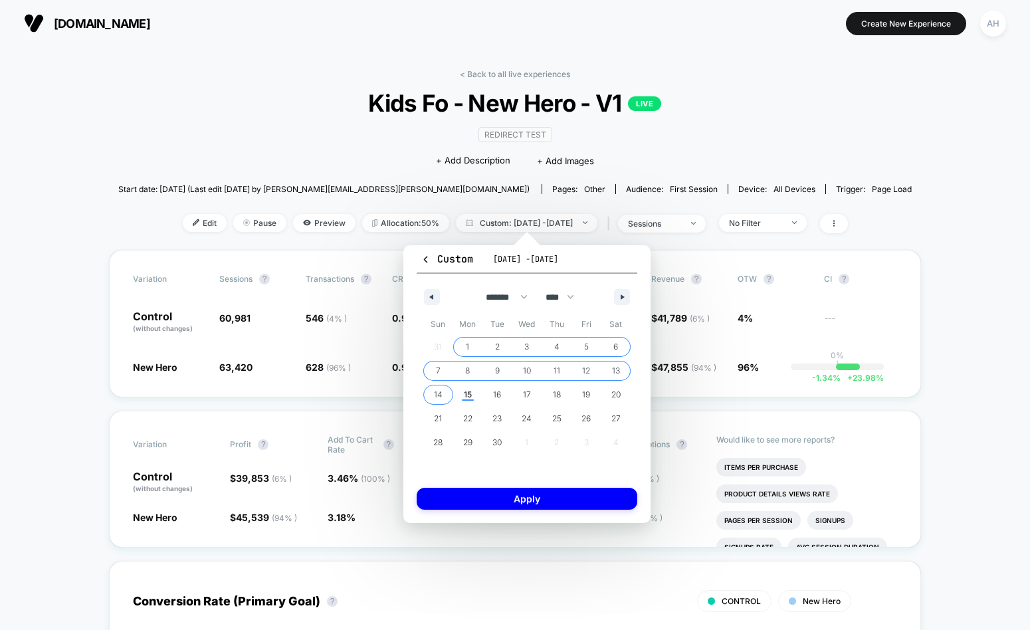
click at [431, 398] on span "14" at bounding box center [438, 394] width 30 height 17
select select "*"
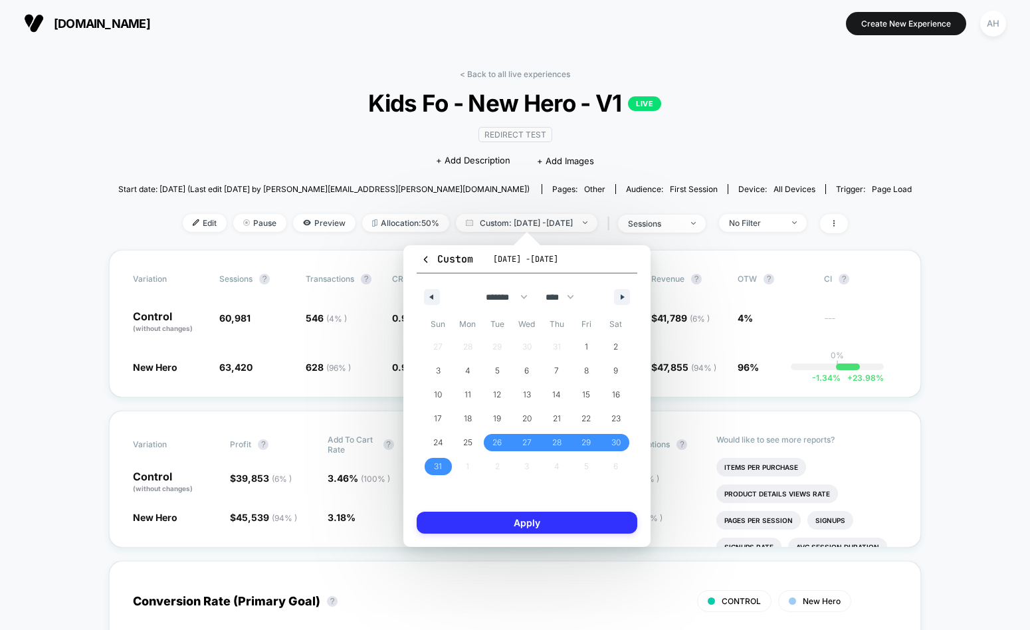
click at [498, 515] on button "Apply" at bounding box center [527, 523] width 221 height 22
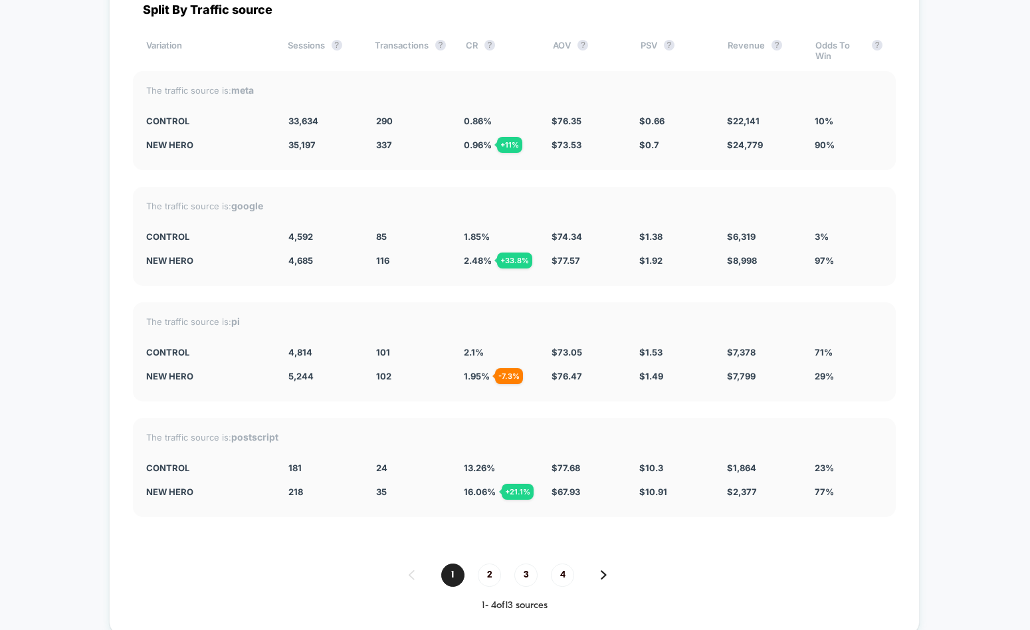
scroll to position [4464, 0]
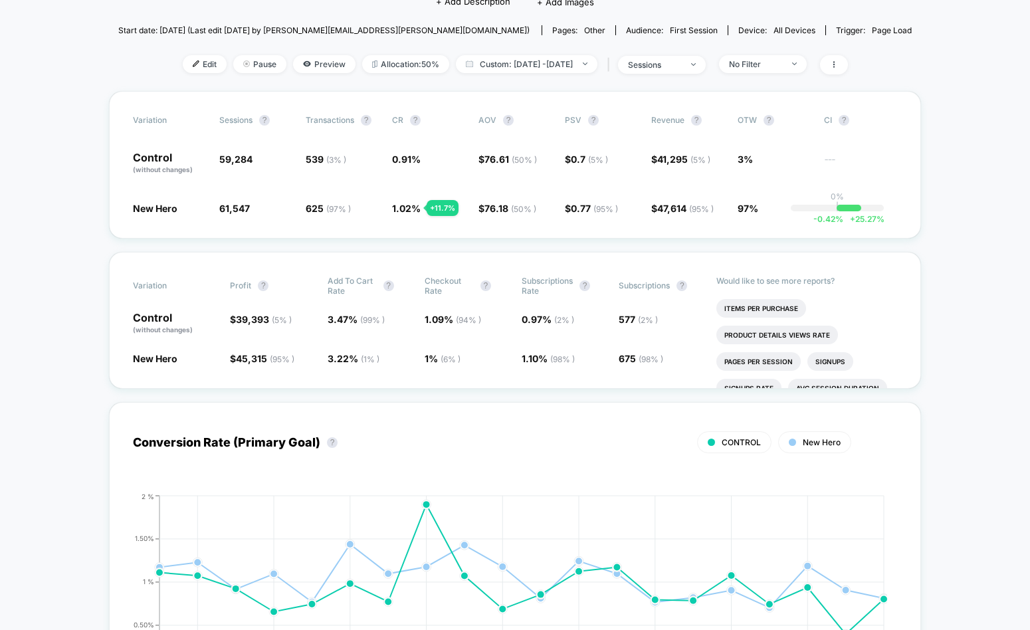
scroll to position [0, 0]
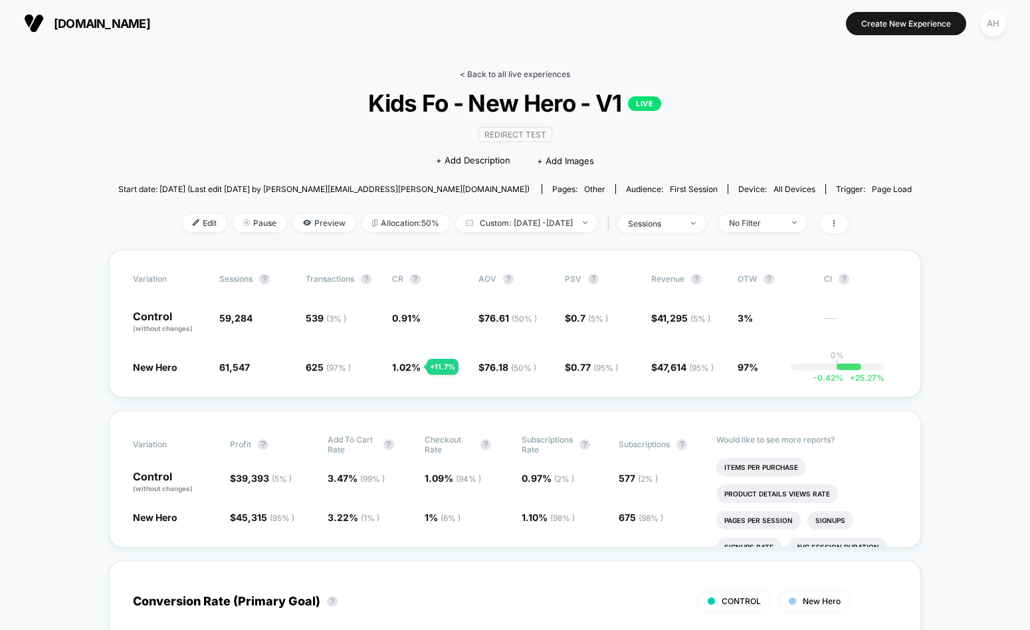
click at [497, 70] on link "< Back to all live experiences" at bounding box center [515, 74] width 110 height 10
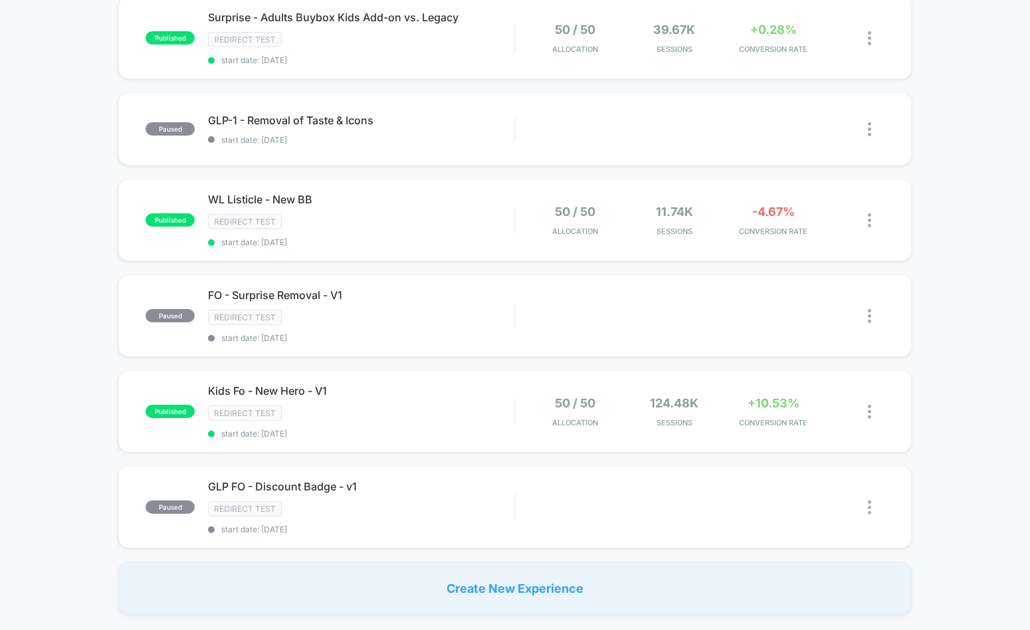
scroll to position [738, 0]
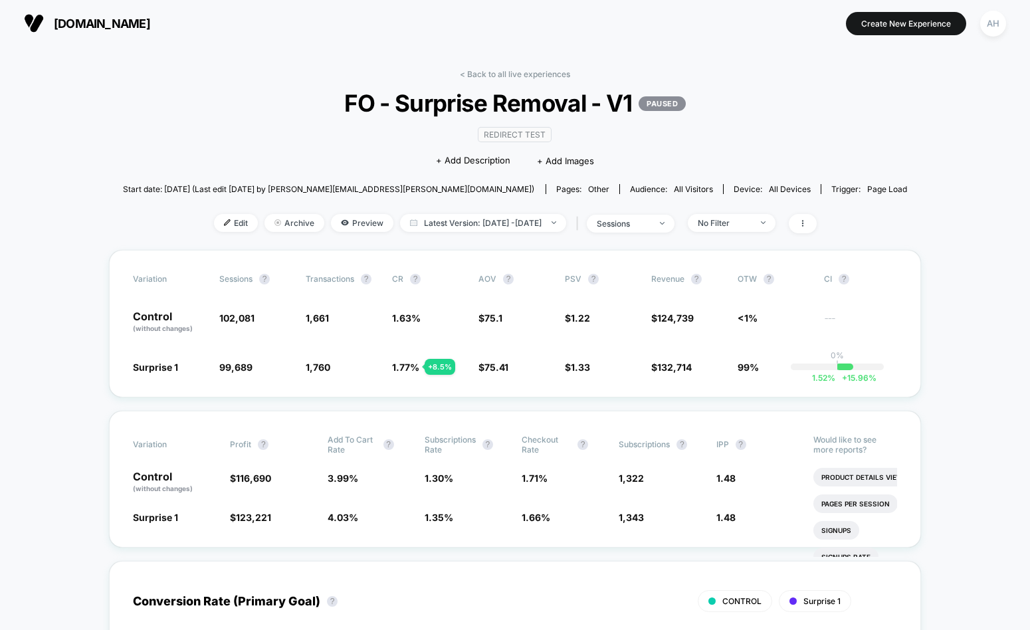
click at [496, 81] on div "< Back to all live experiences FO - Surprise Removal - V1 PAUSED Redirect Test …" at bounding box center [515, 159] width 785 height 181
click at [500, 76] on link "< Back to all live experiences" at bounding box center [515, 74] width 110 height 10
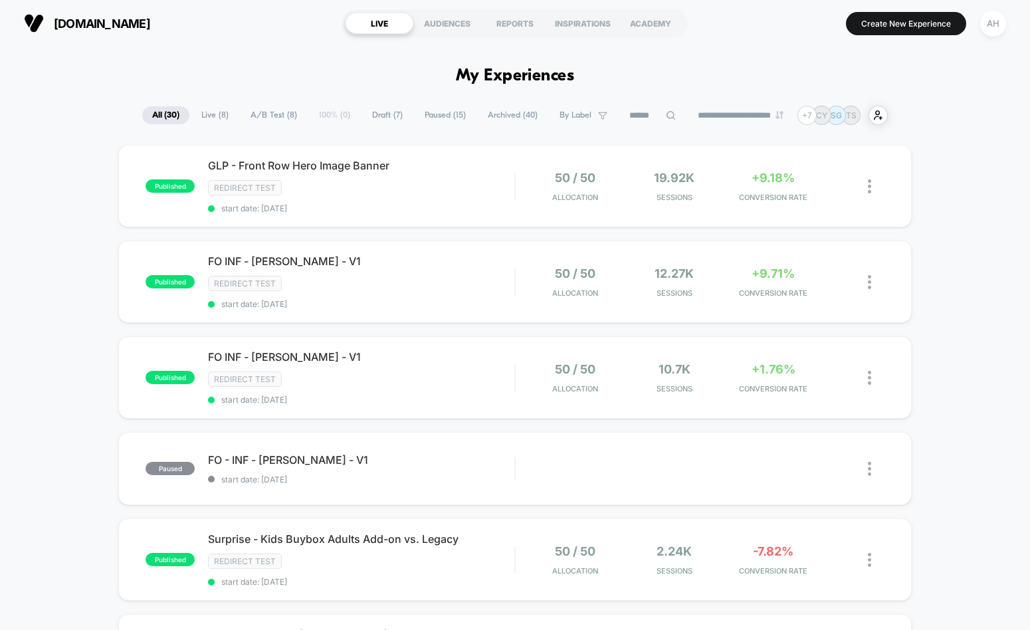
drag, startPoint x: 933, startPoint y: 253, endPoint x: 1028, endPoint y: 130, distance: 155.5
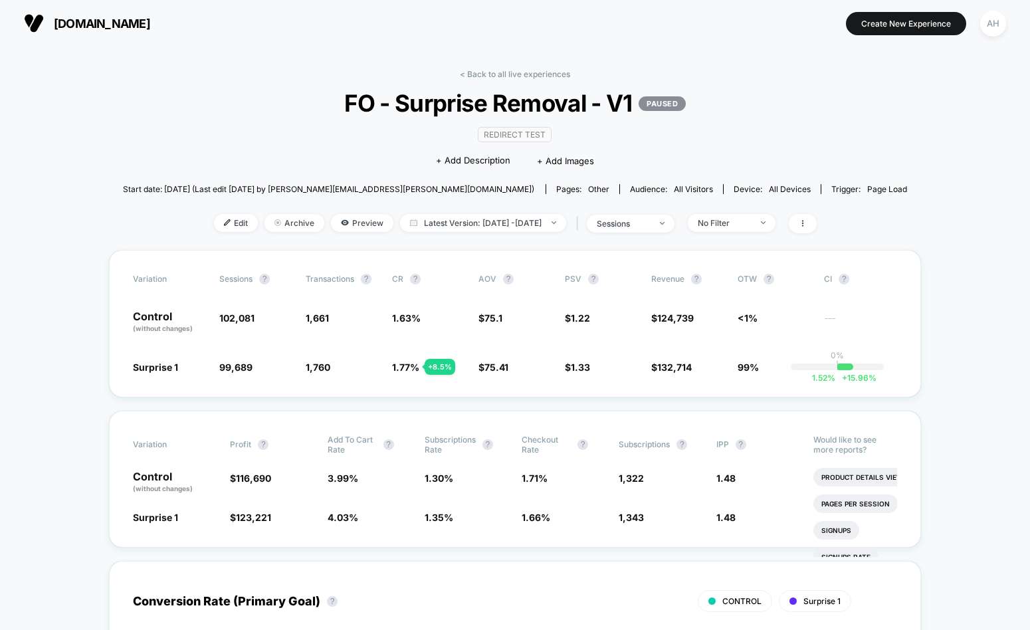
click at [524, 84] on div "< Back to all live experiences FO - Surprise Removal - V1 PAUSED Redirect Test …" at bounding box center [515, 159] width 785 height 181
click at [524, 78] on link "< Back to all live experiences" at bounding box center [515, 74] width 110 height 10
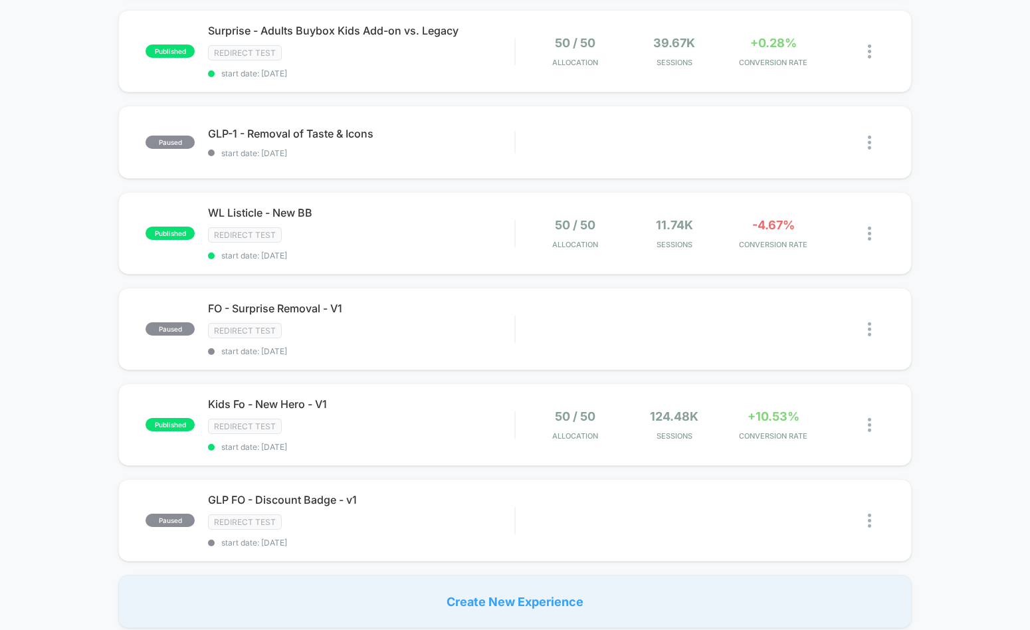
scroll to position [709, 0]
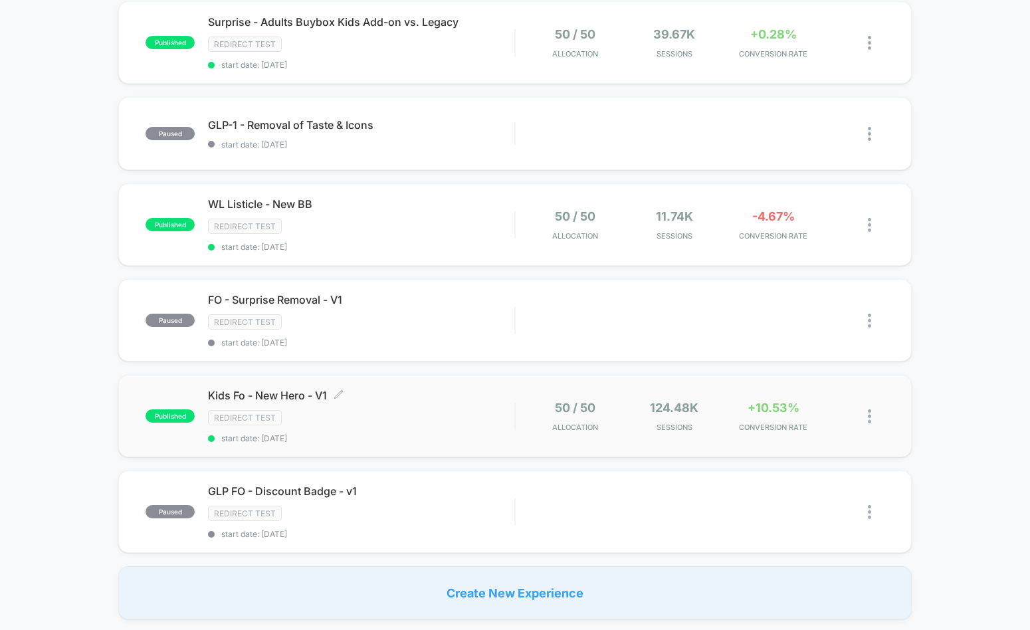
click at [433, 408] on div "Kids Fo - New Hero - V1 Click to edit experience details Click to edit experien…" at bounding box center [361, 416] width 306 height 55
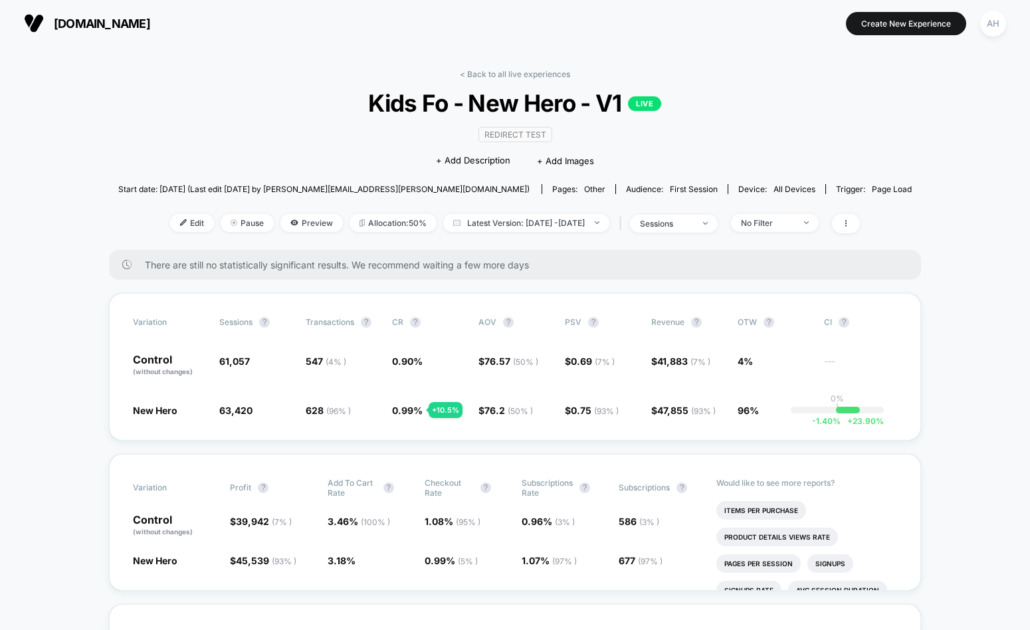
click at [804, 99] on span "Kids Fo - New Hero - V1 LIVE" at bounding box center [515, 103] width 714 height 28
drag, startPoint x: 503, startPoint y: 75, endPoint x: 491, endPoint y: 32, distance: 44.8
click at [503, 75] on link "< Back to all live experiences" at bounding box center [515, 74] width 110 height 10
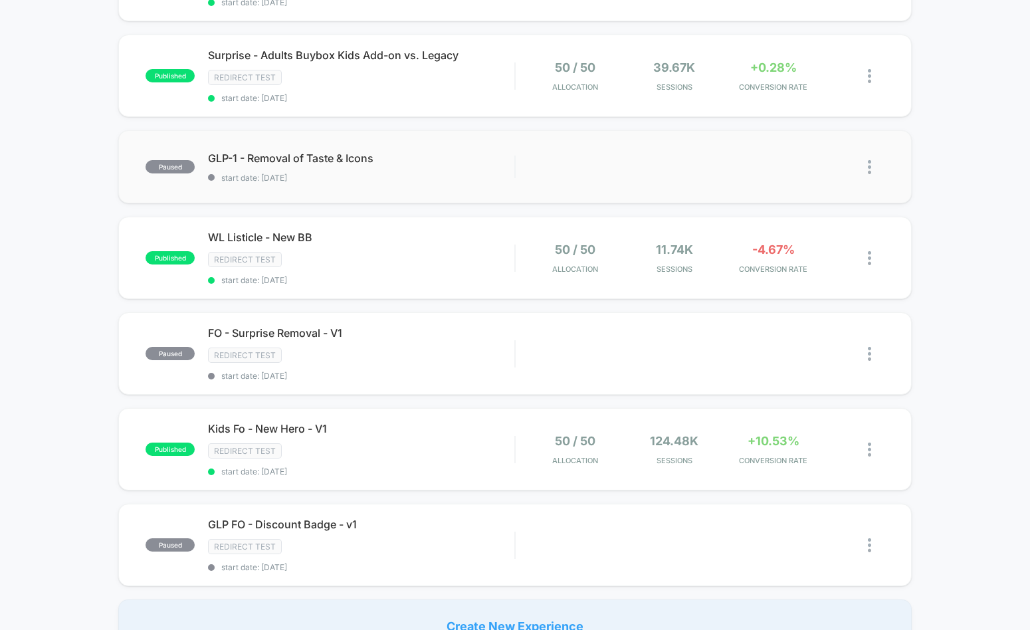
scroll to position [693, 0]
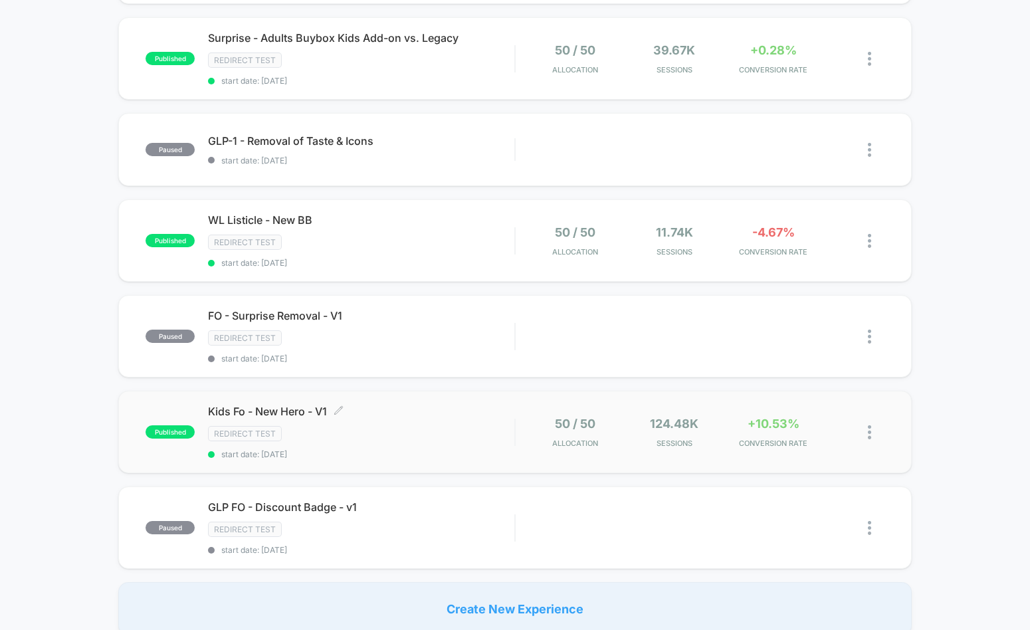
click at [409, 426] on div "Redirect Test" at bounding box center [361, 433] width 306 height 15
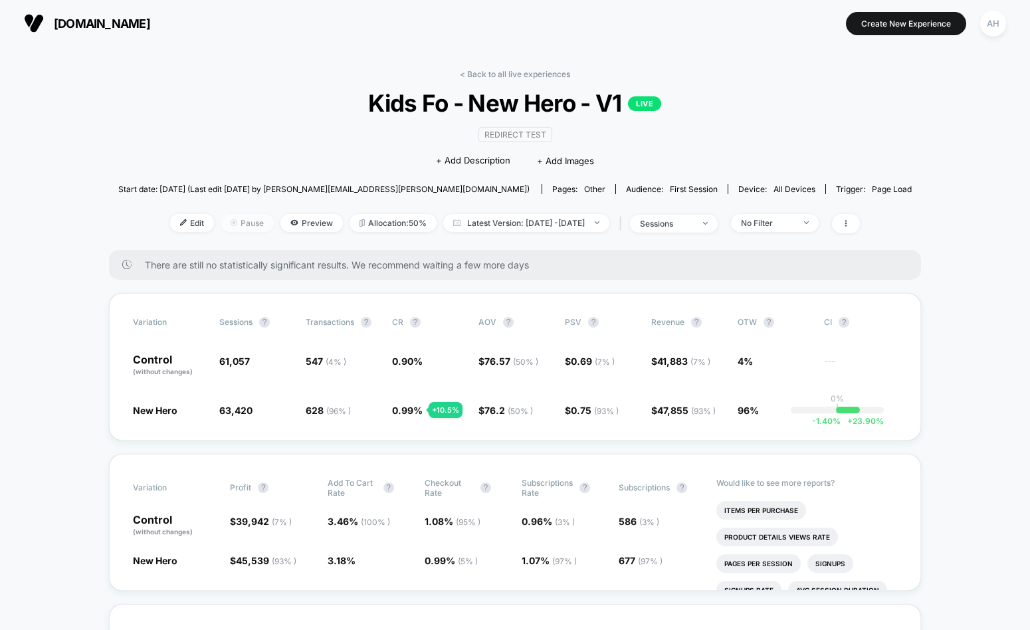
click at [229, 225] on span "Pause" at bounding box center [247, 223] width 53 height 18
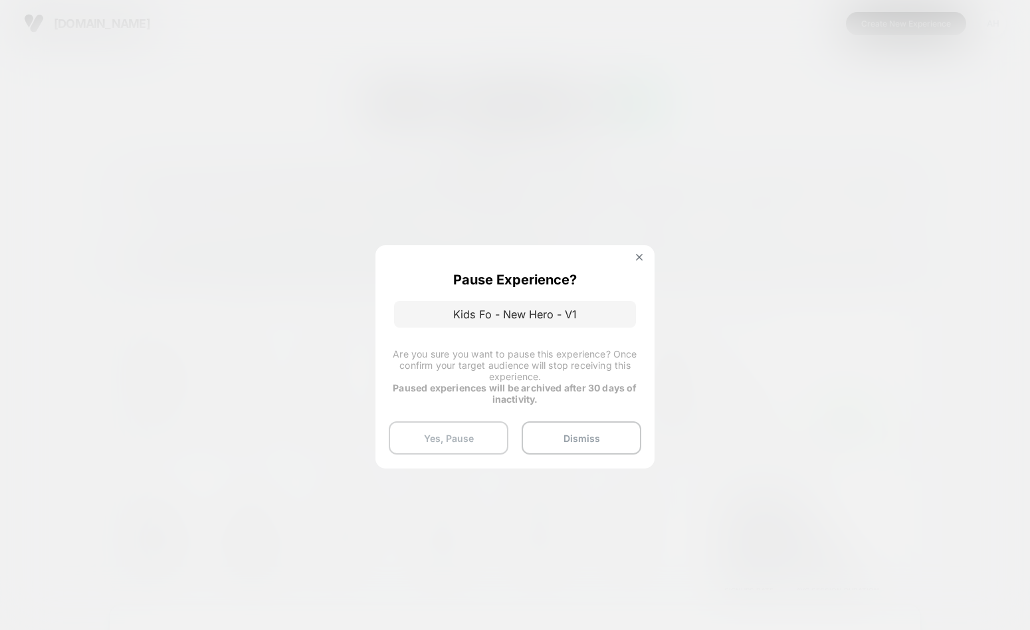
click at [457, 439] on button "Yes, Pause" at bounding box center [449, 437] width 120 height 33
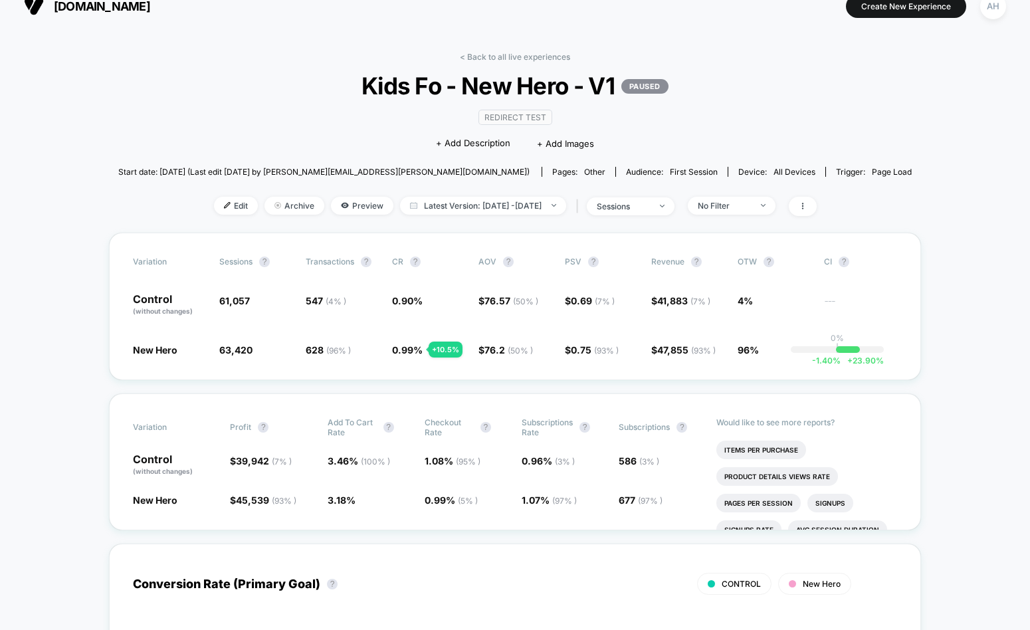
scroll to position [26, 0]
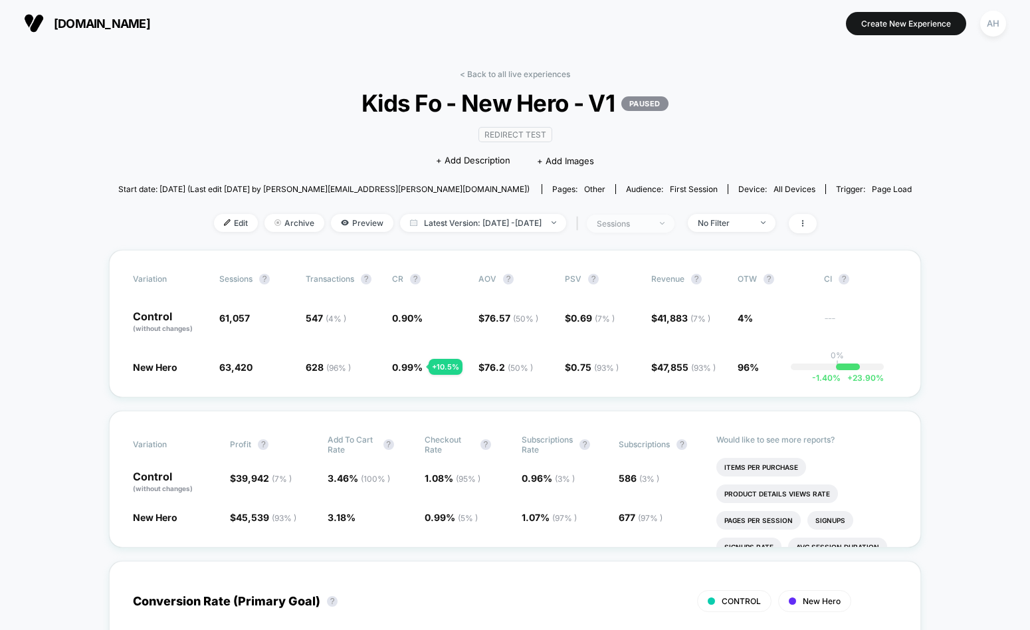
click at [675, 228] on span "sessions" at bounding box center [631, 224] width 88 height 18
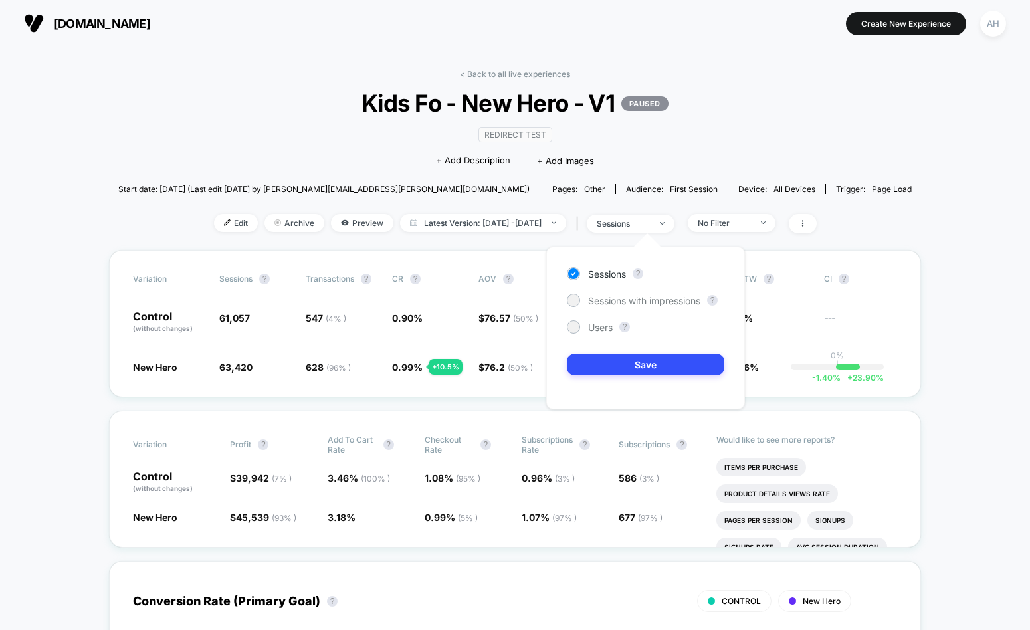
click at [745, 232] on div "Edit Archive Preview Latest Version: [DATE] - [DATE] | sessions No Filter" at bounding box center [515, 223] width 794 height 19
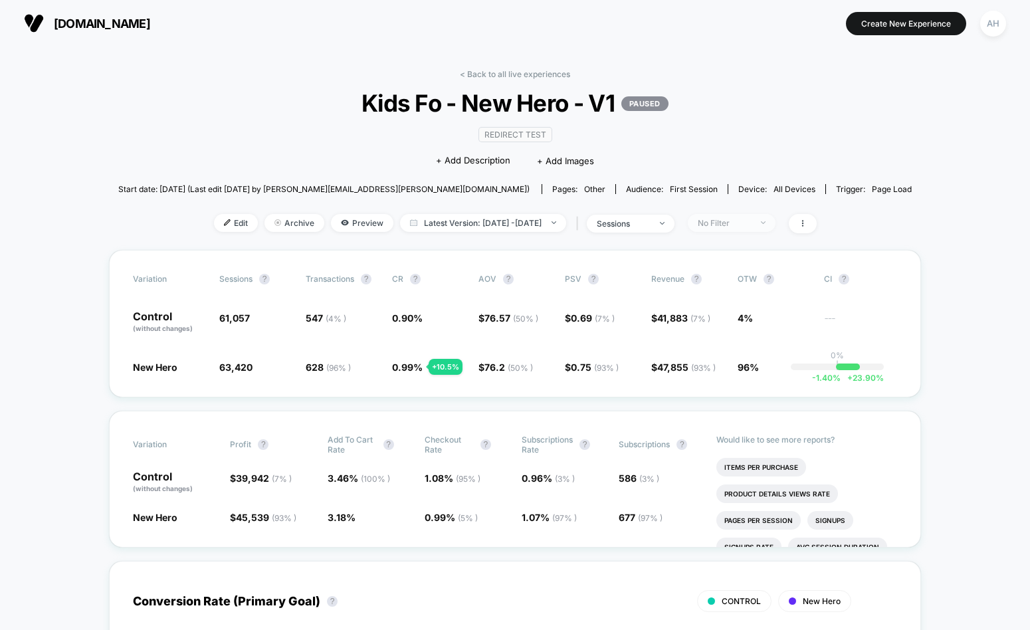
click at [746, 231] on span "No Filter" at bounding box center [732, 223] width 88 height 18
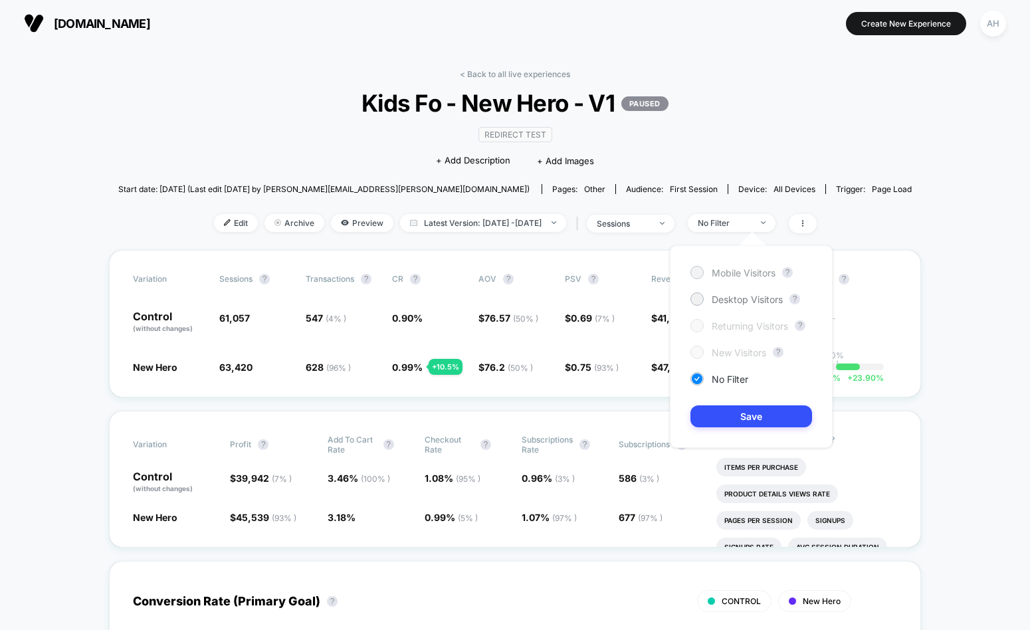
click at [728, 275] on span "Mobile Visitors" at bounding box center [744, 272] width 64 height 11
click at [746, 423] on button "Save" at bounding box center [752, 416] width 122 height 22
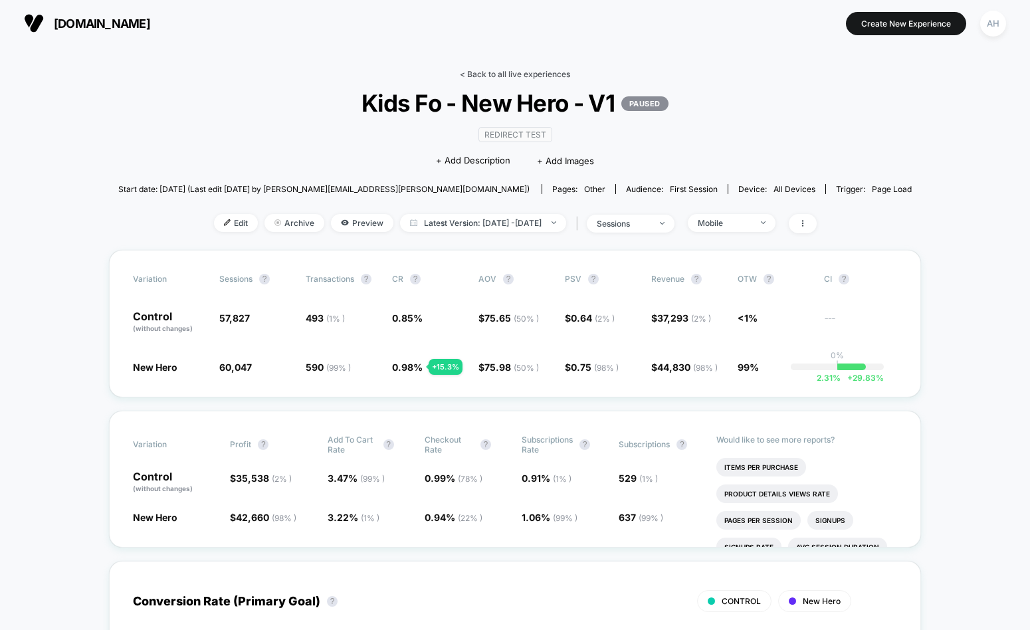
click at [507, 71] on link "< Back to all live experiences" at bounding box center [515, 74] width 110 height 10
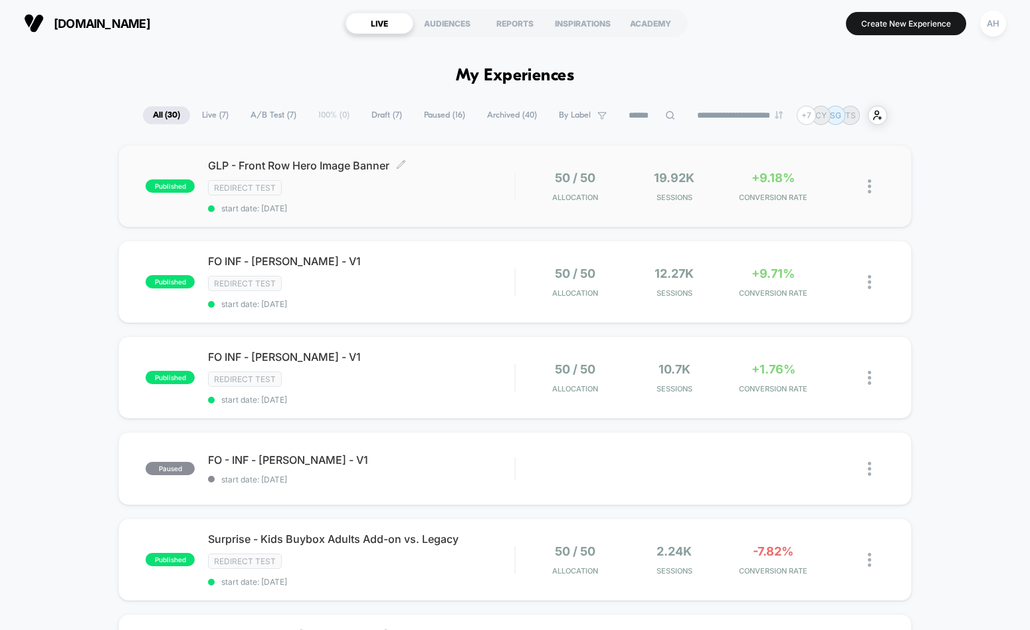
click at [467, 188] on div "Redirect Test" at bounding box center [361, 187] width 306 height 15
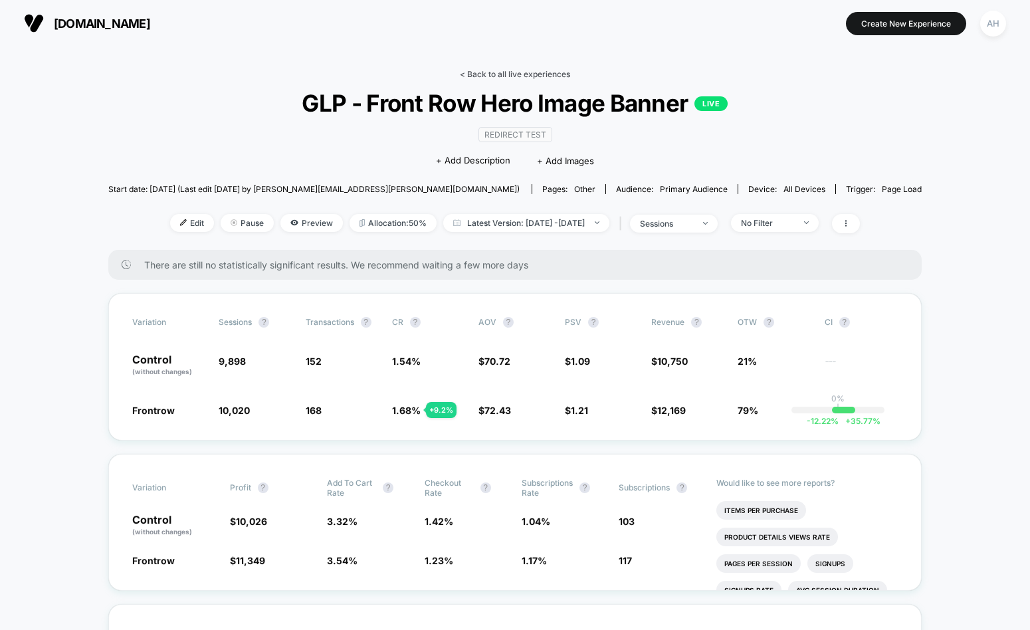
click at [496, 72] on link "< Back to all live experiences" at bounding box center [515, 74] width 110 height 10
